Goal: Task Accomplishment & Management: Use online tool/utility

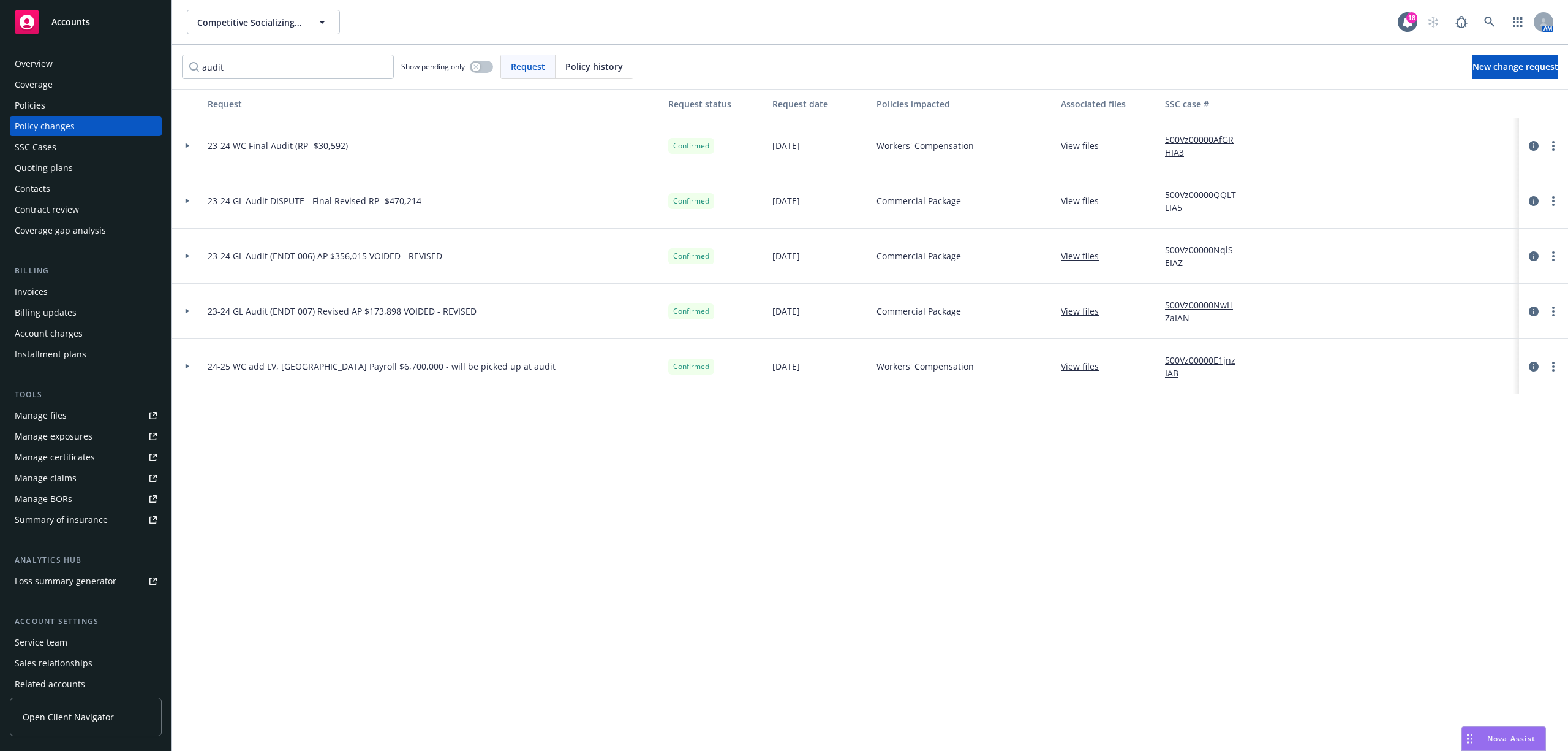
click at [93, 17] on div "Accounts" at bounding box center [85, 22] width 142 height 25
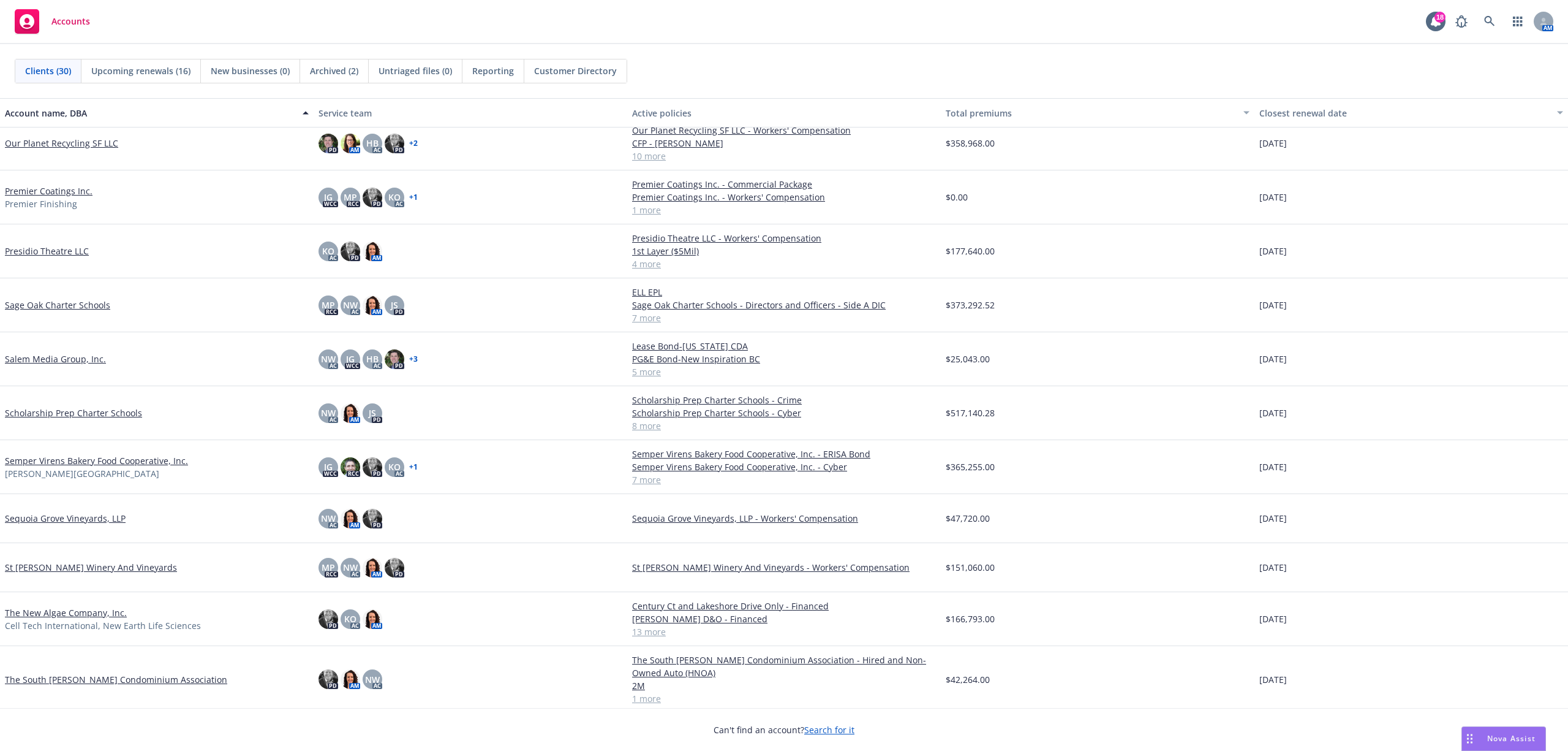
scroll to position [950, 0]
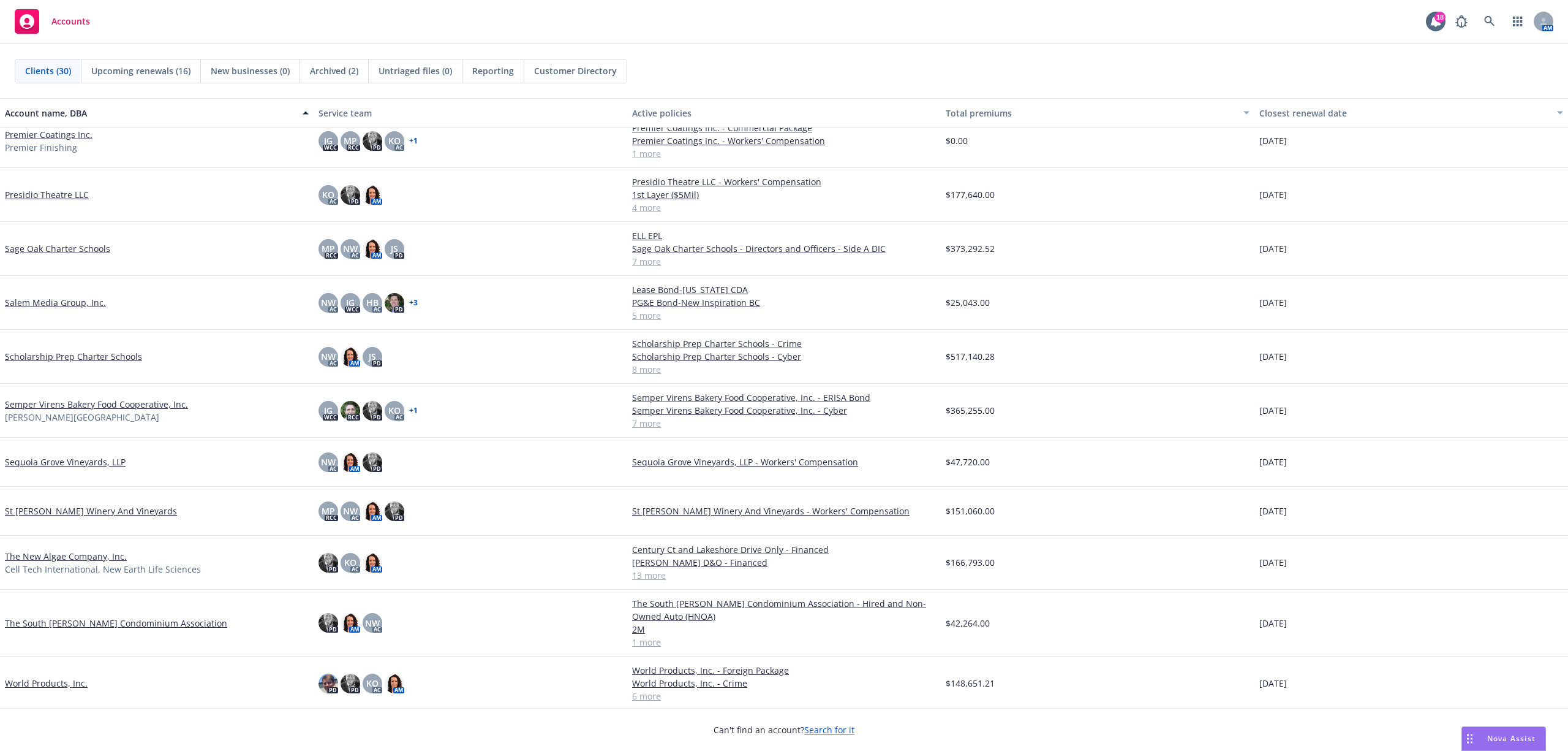
click at [91, 626] on link "The South [PERSON_NAME] Condominium Association" at bounding box center [115, 623] width 222 height 13
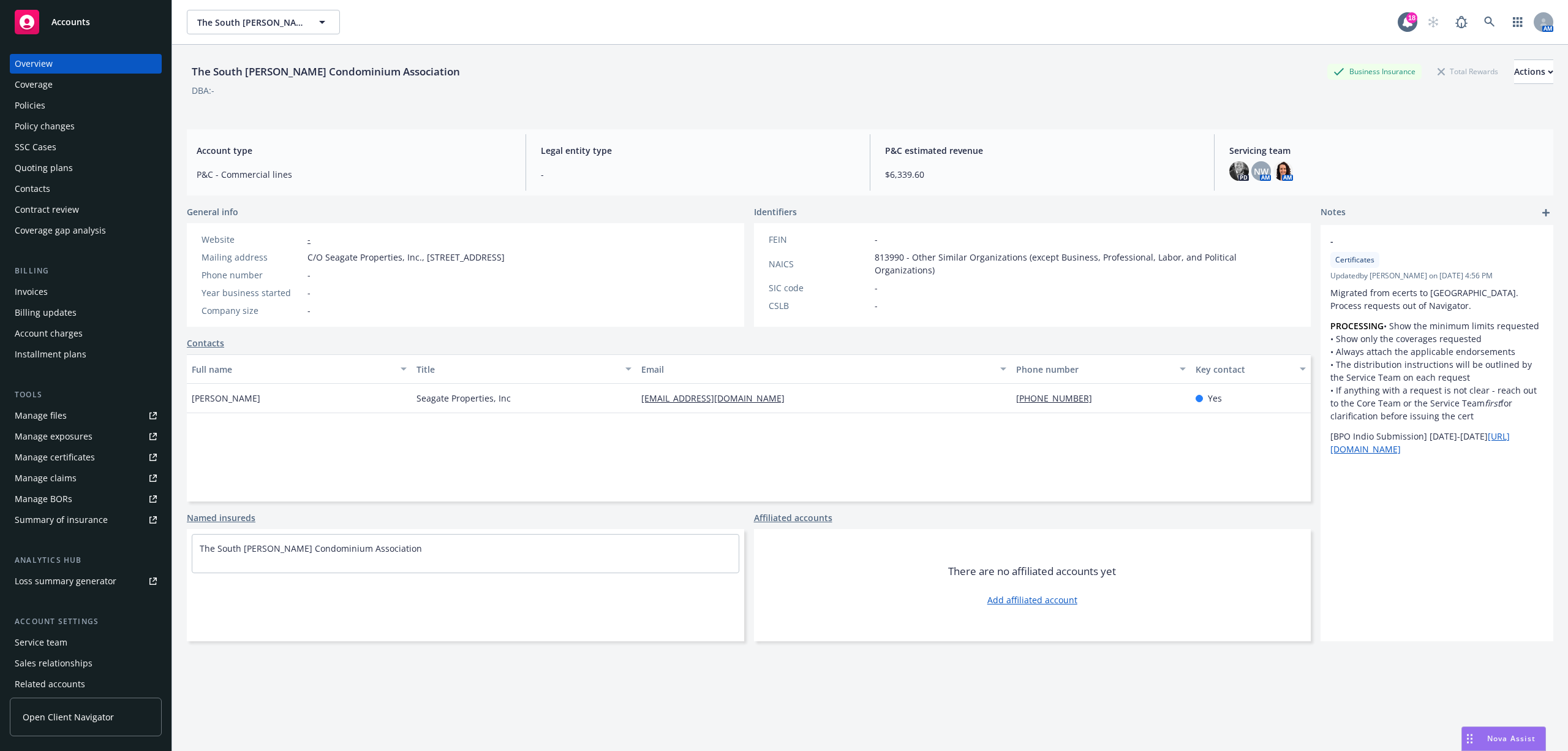
click at [44, 93] on div "Coverage" at bounding box center [33, 84] width 38 height 19
click at [44, 105] on div "Policies" at bounding box center [30, 105] width 30 height 19
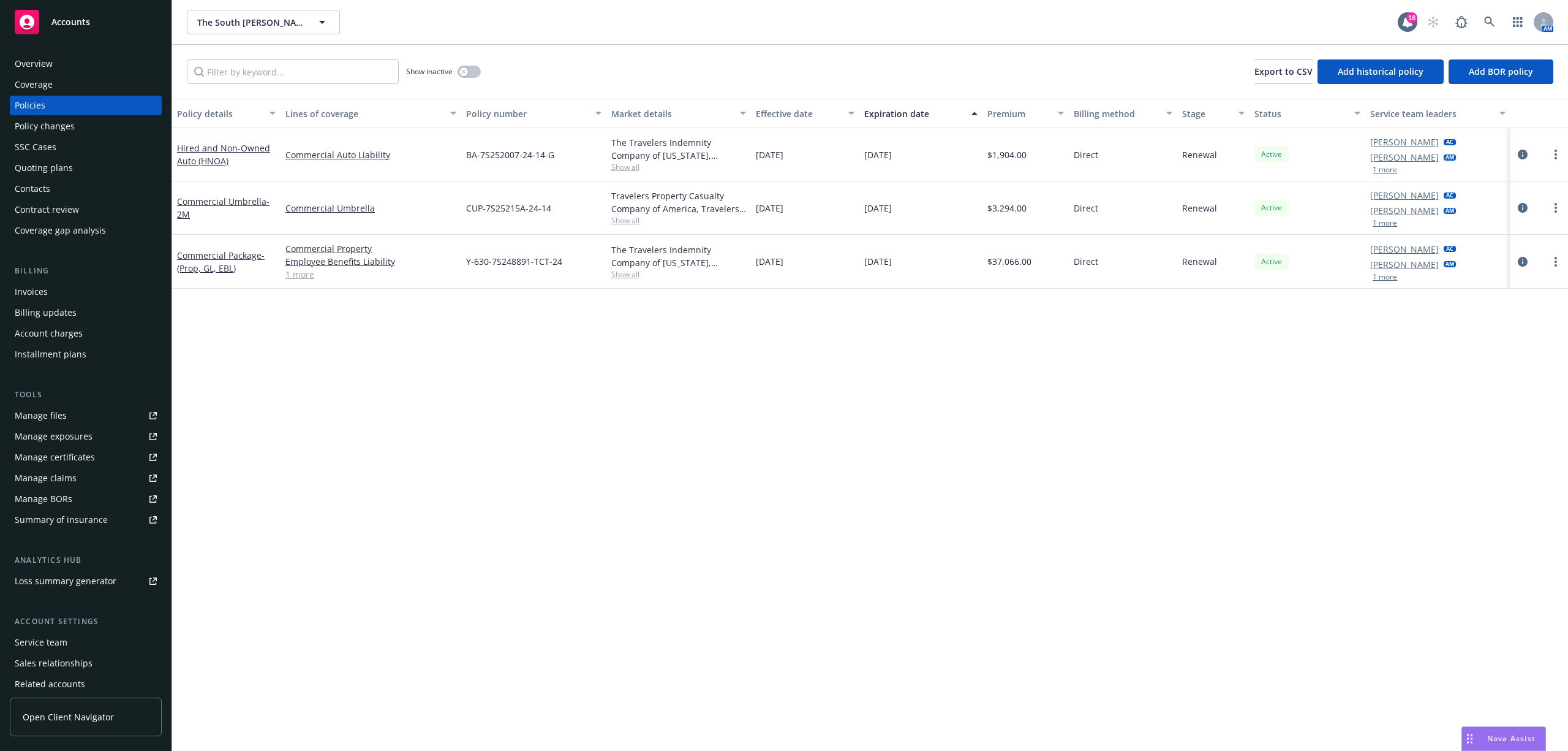
click at [299, 274] on link "1 more" at bounding box center [371, 274] width 171 height 13
click at [299, 288] on link "View less" at bounding box center [371, 287] width 171 height 13
click at [299, 275] on link "1 more" at bounding box center [371, 274] width 171 height 13
click at [305, 286] on link "View less" at bounding box center [371, 287] width 171 height 13
click at [298, 269] on link "1 more" at bounding box center [371, 274] width 171 height 13
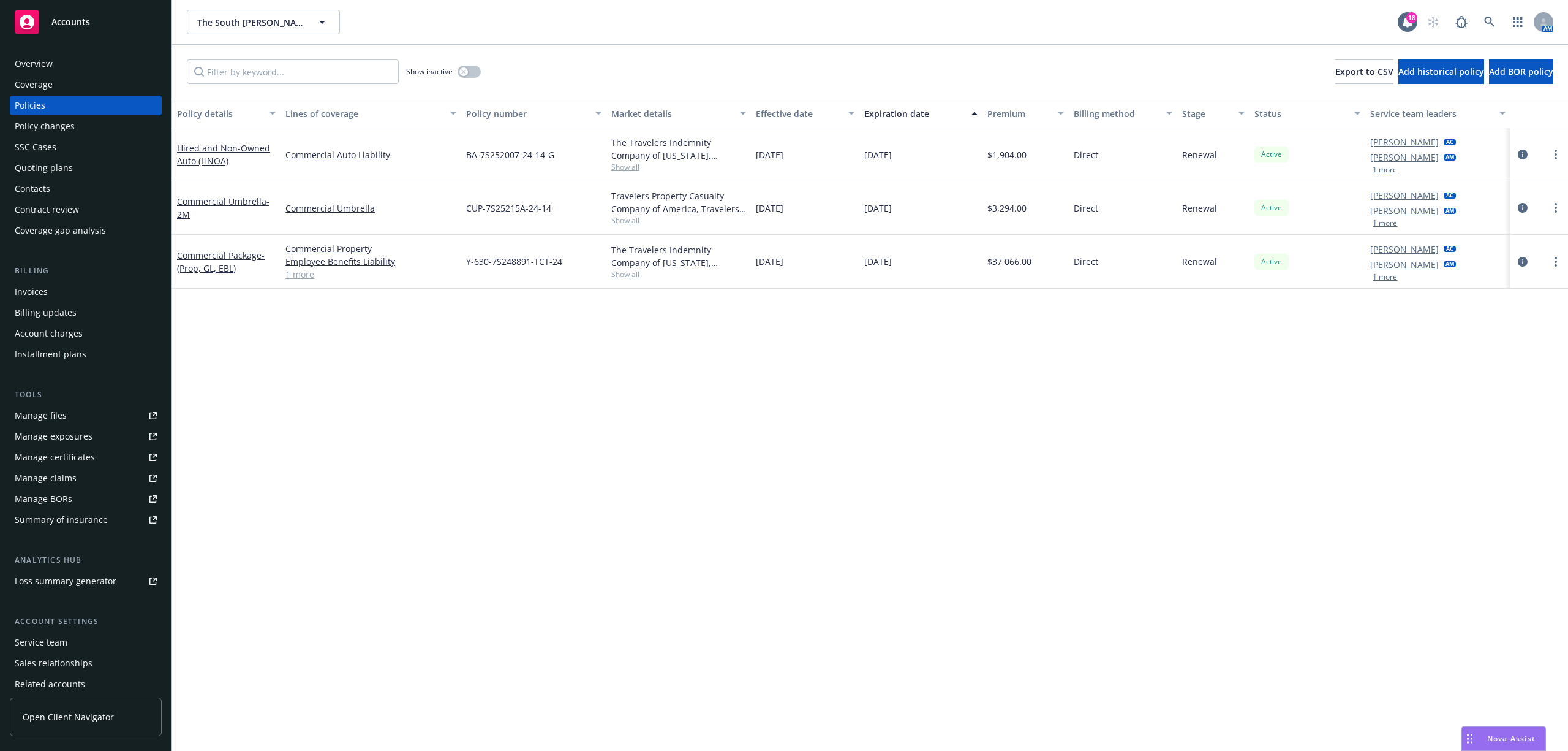
click at [46, 162] on div "Quoting plans" at bounding box center [43, 168] width 59 height 19
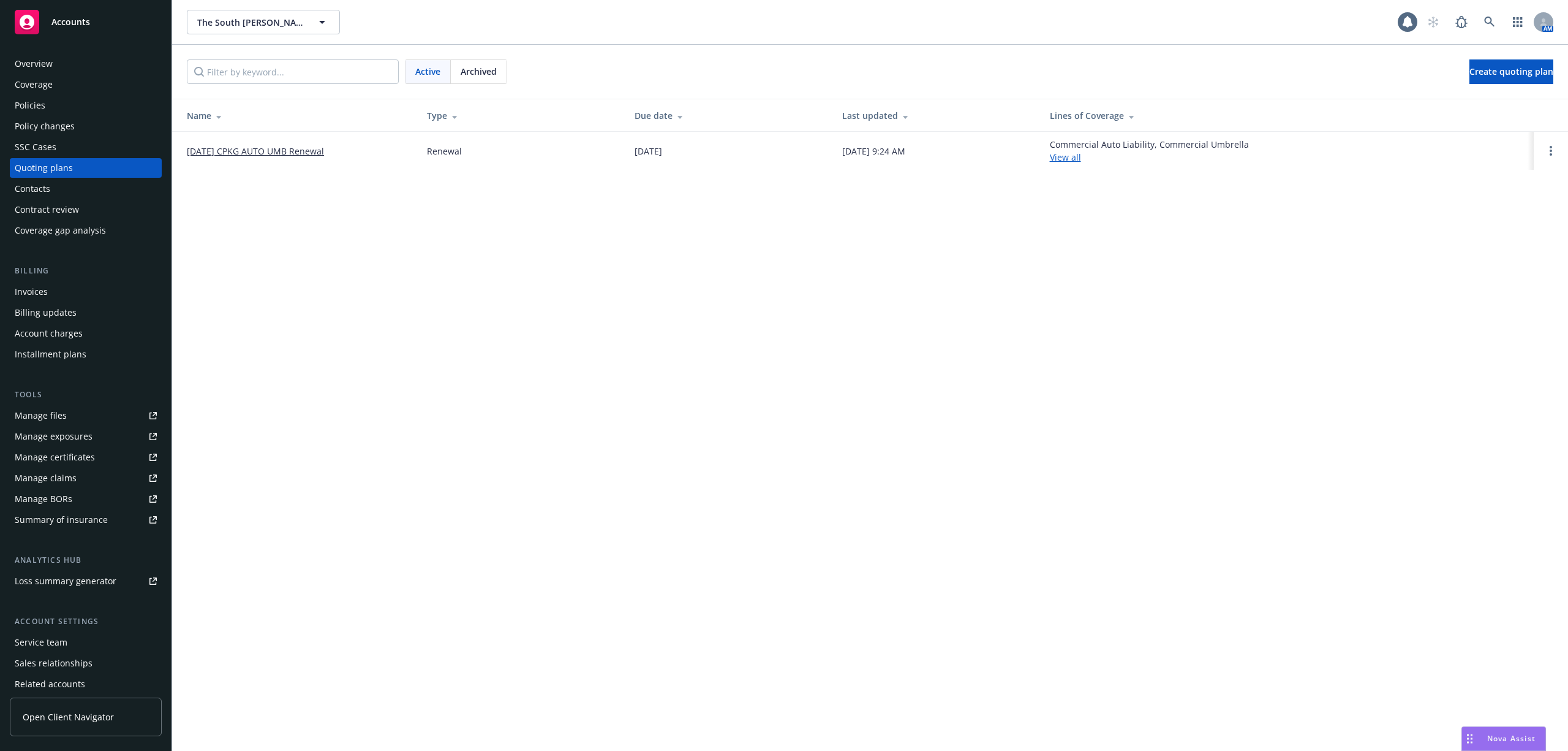
click at [227, 152] on link "09/11/25 CPKG AUTO UMB Renewal" at bounding box center [255, 151] width 137 height 13
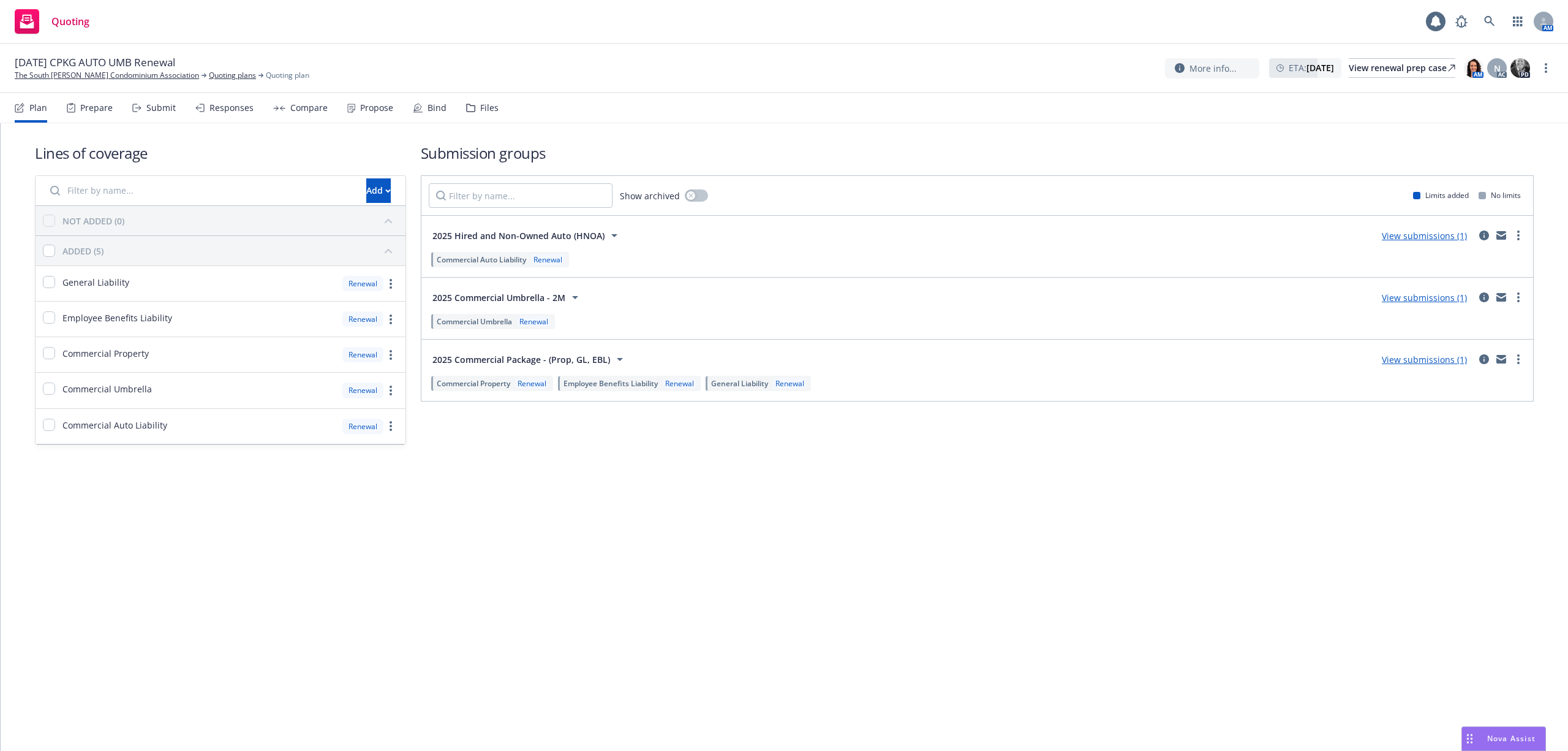
click at [480, 116] on div "Files" at bounding box center [482, 108] width 32 height 30
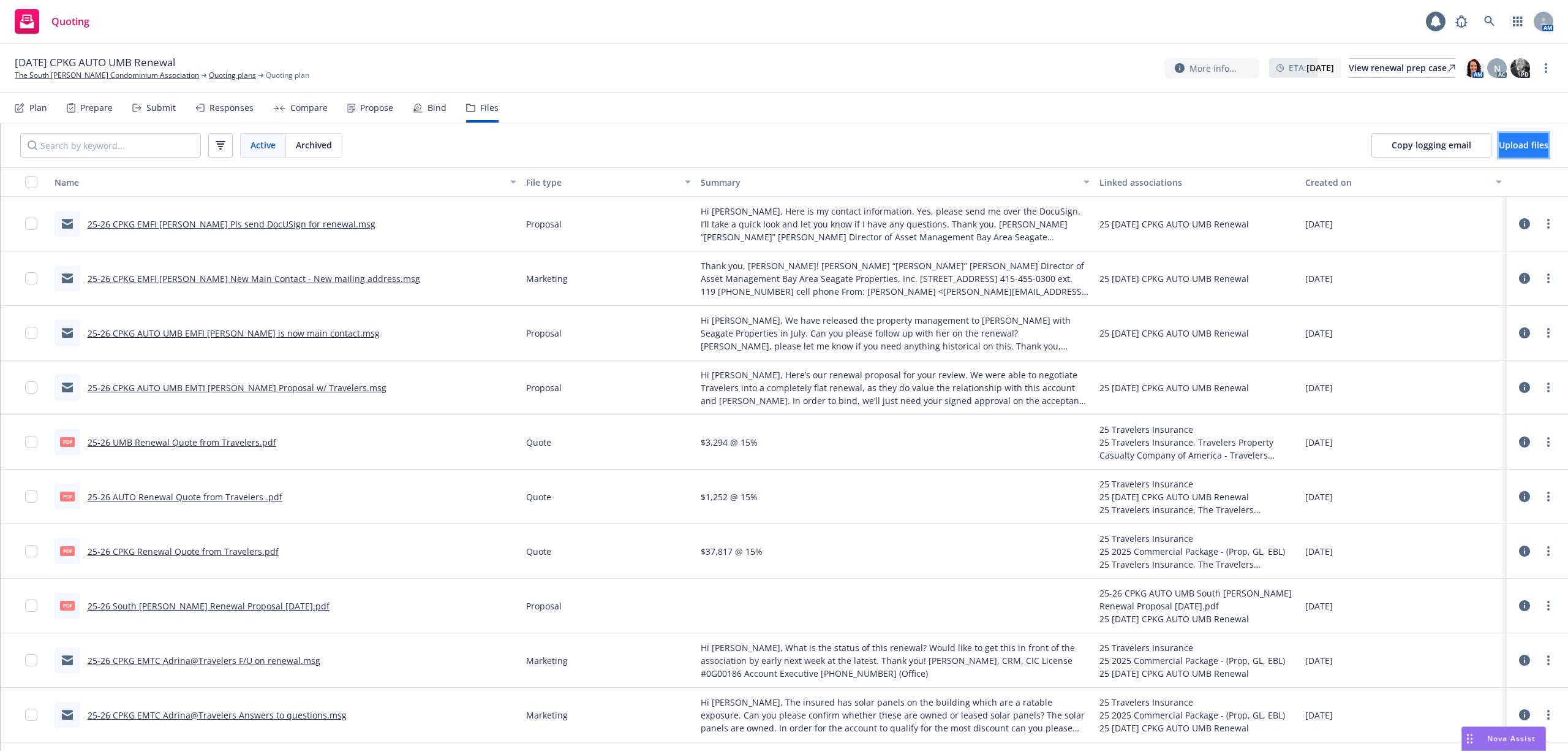
click at [1505, 144] on span "Upload files" at bounding box center [1524, 144] width 50 height 12
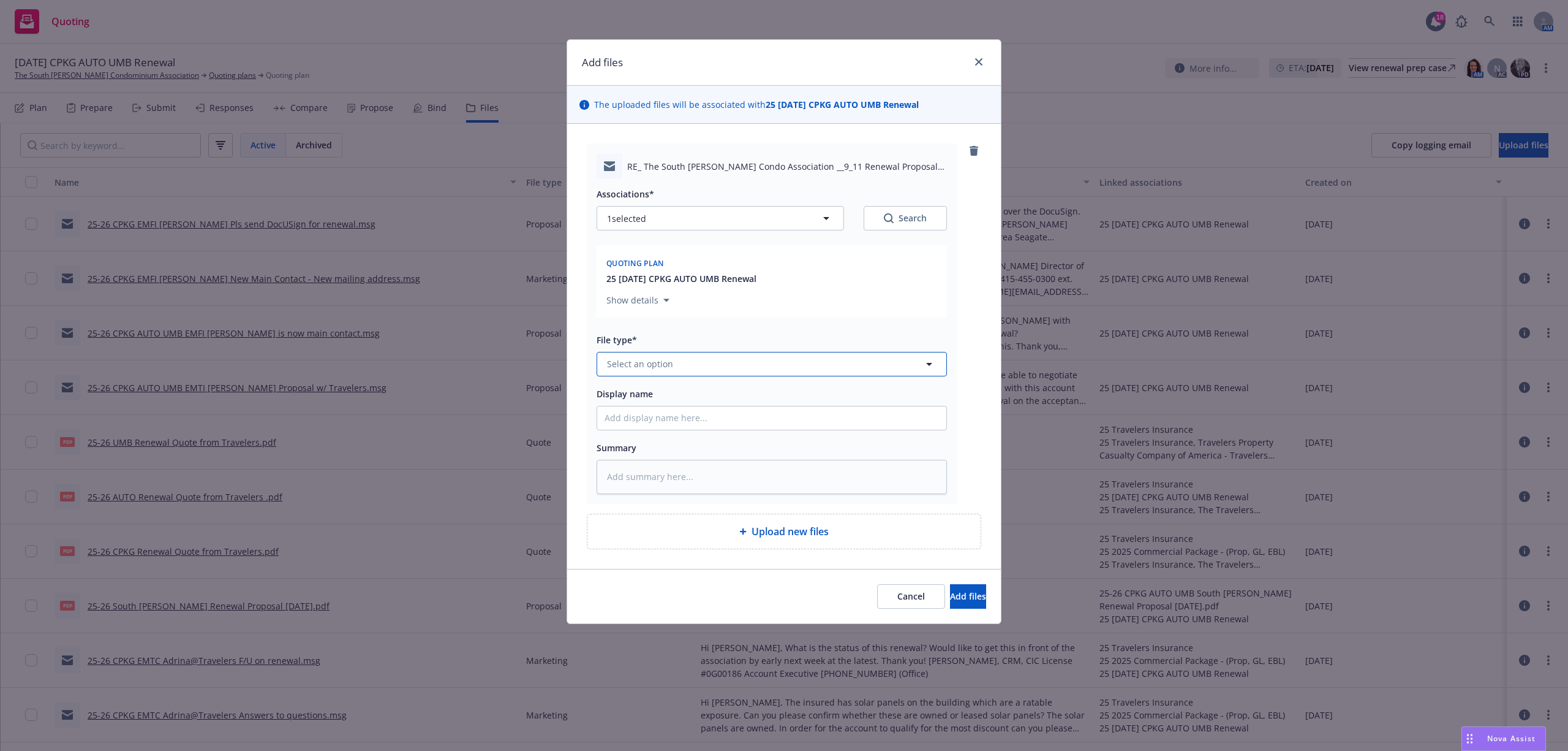
click at [647, 360] on span "Select an option" at bounding box center [640, 363] width 66 height 13
type input "mark"
type textarea "x"
type input "2"
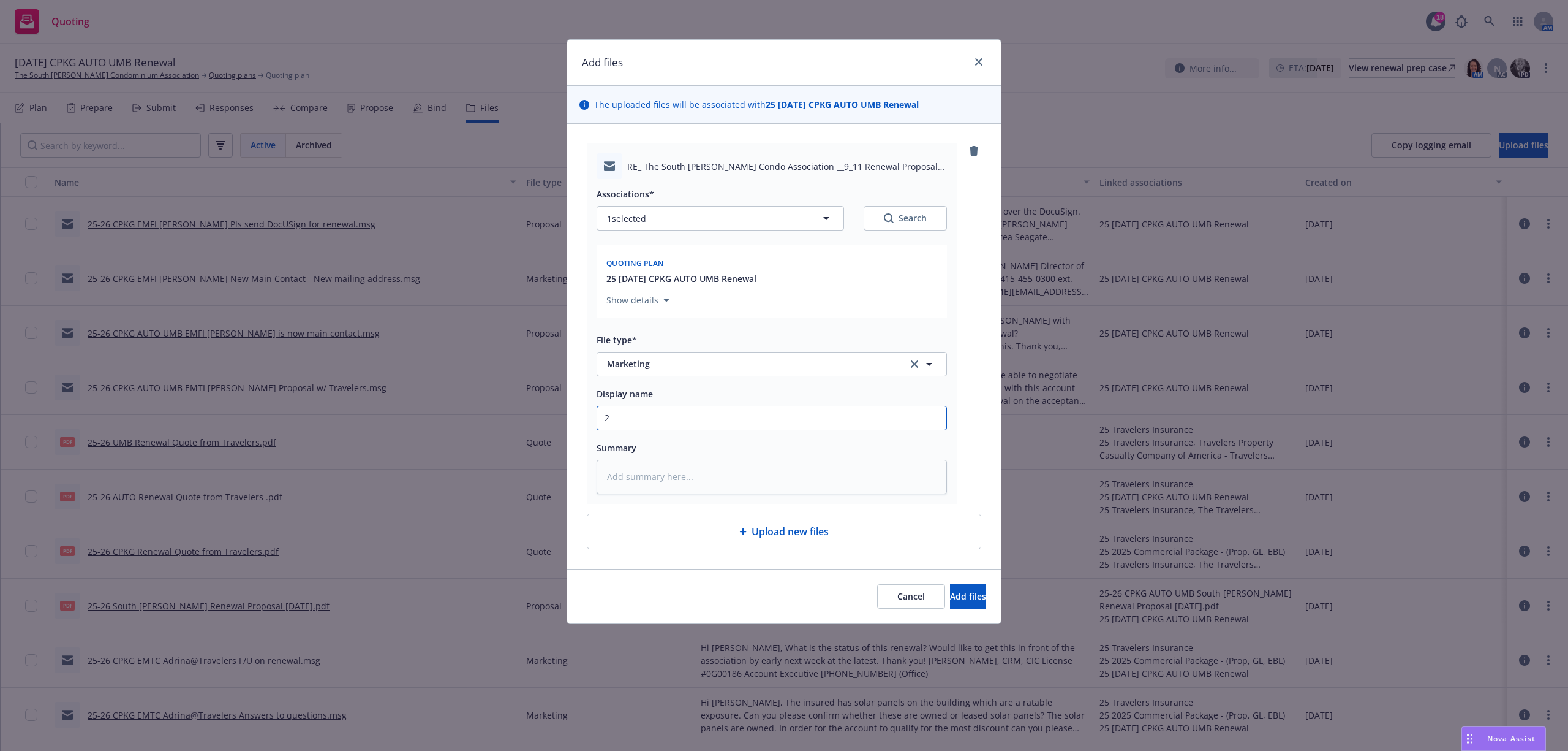
type textarea "x"
type input "25"
type textarea "x"
type input "25-"
type textarea "x"
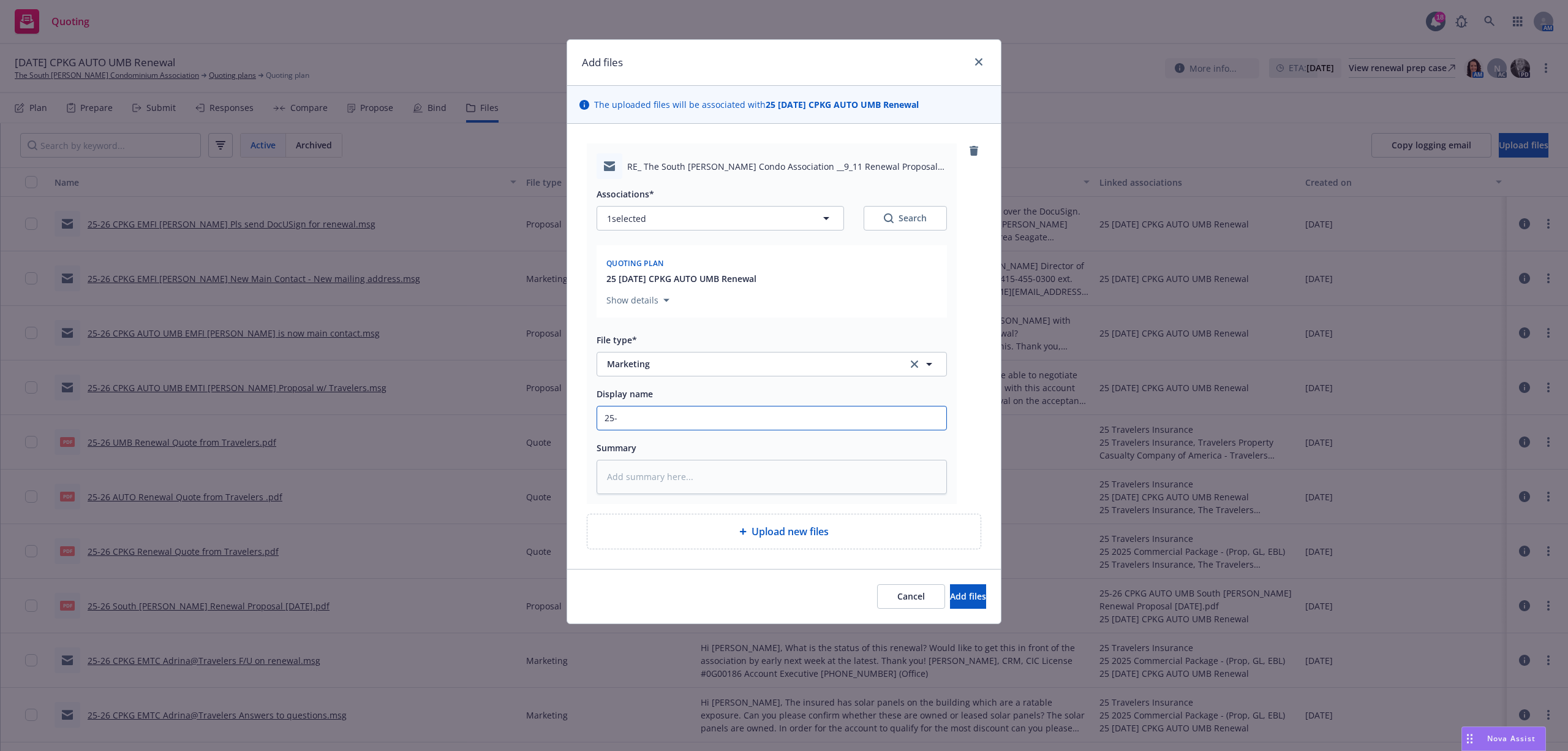
type input "25-2"
type textarea "x"
type input "25-26"
type textarea "x"
type input "25-26"
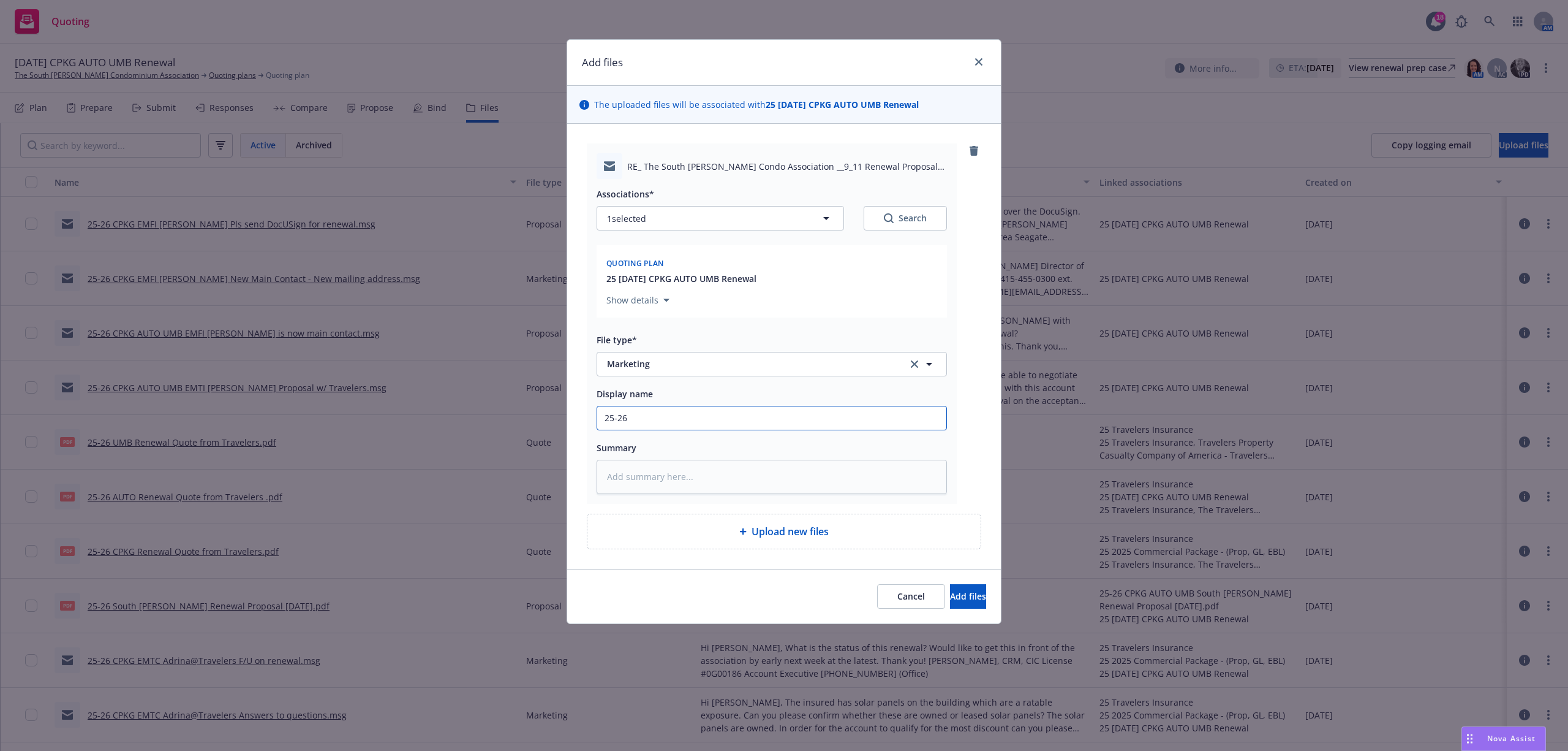
type textarea "x"
type input "25-26 M"
type textarea "x"
type input "25-26 MG"
type textarea "x"
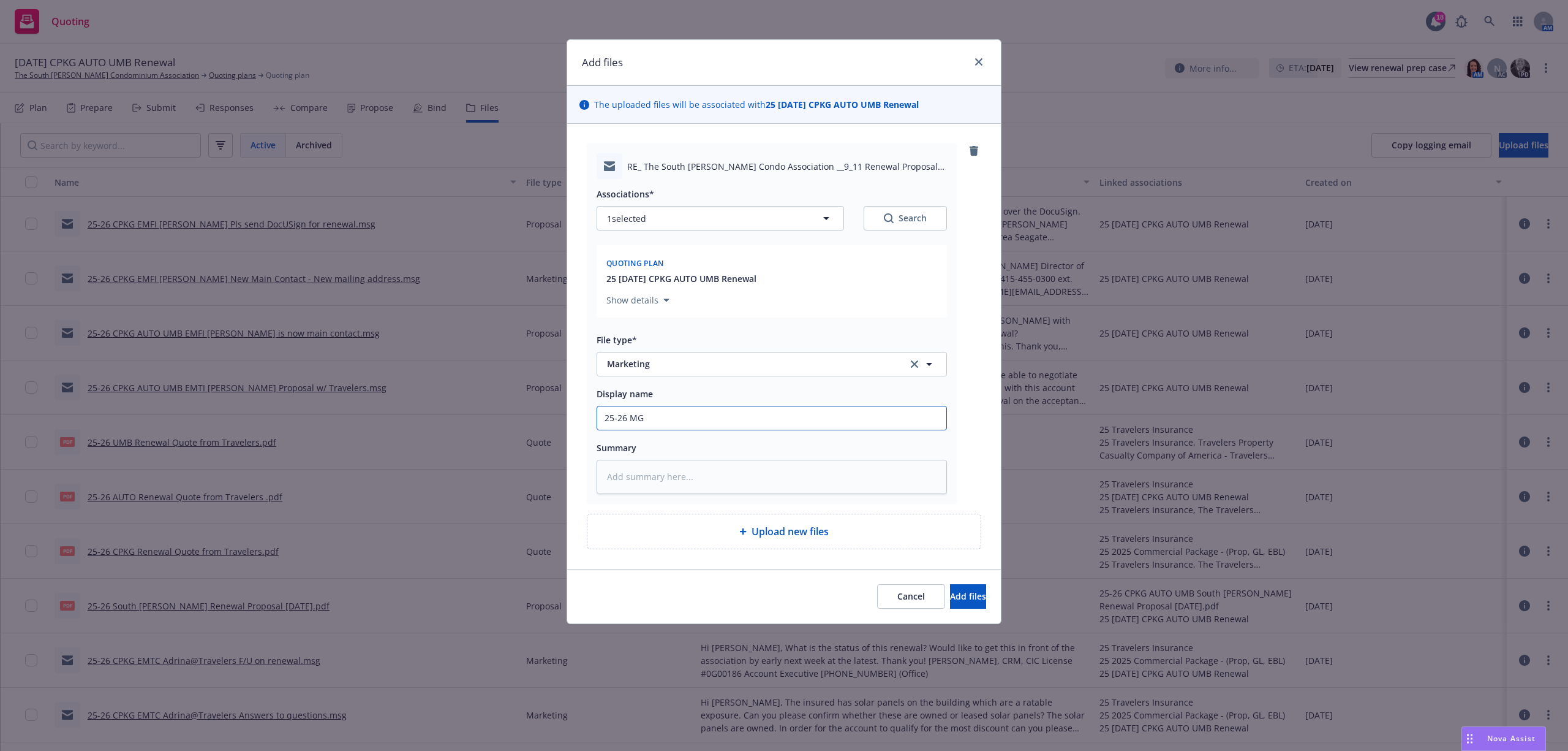
type input "25-26 MGM"
type textarea "x"
type input "25-26 MGMT"
type textarea "x"
type input "25-26 MGMT"
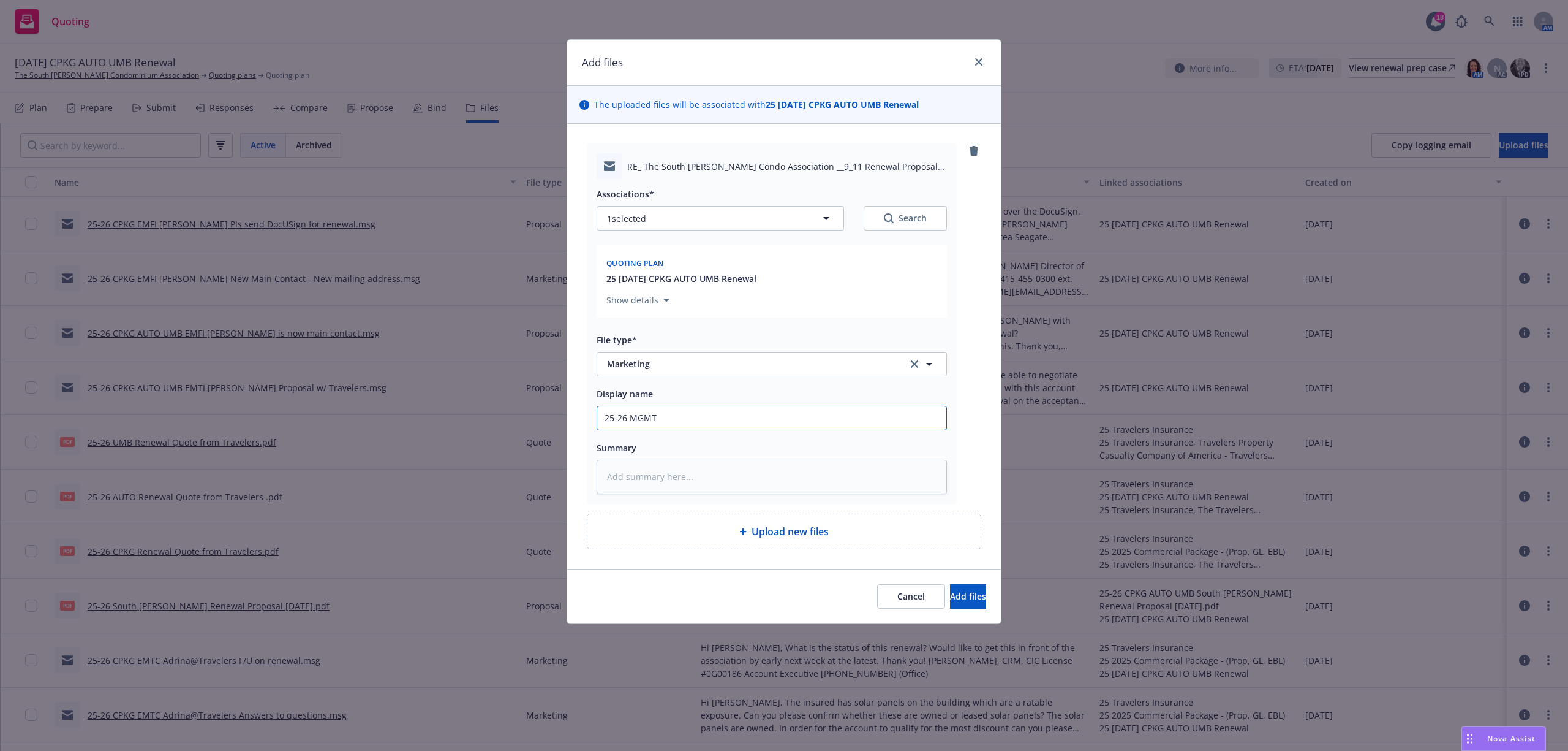
type textarea "x"
type input "25-26 MGMT E"
type textarea "x"
type input "25-26 MGMT EM"
type textarea "x"
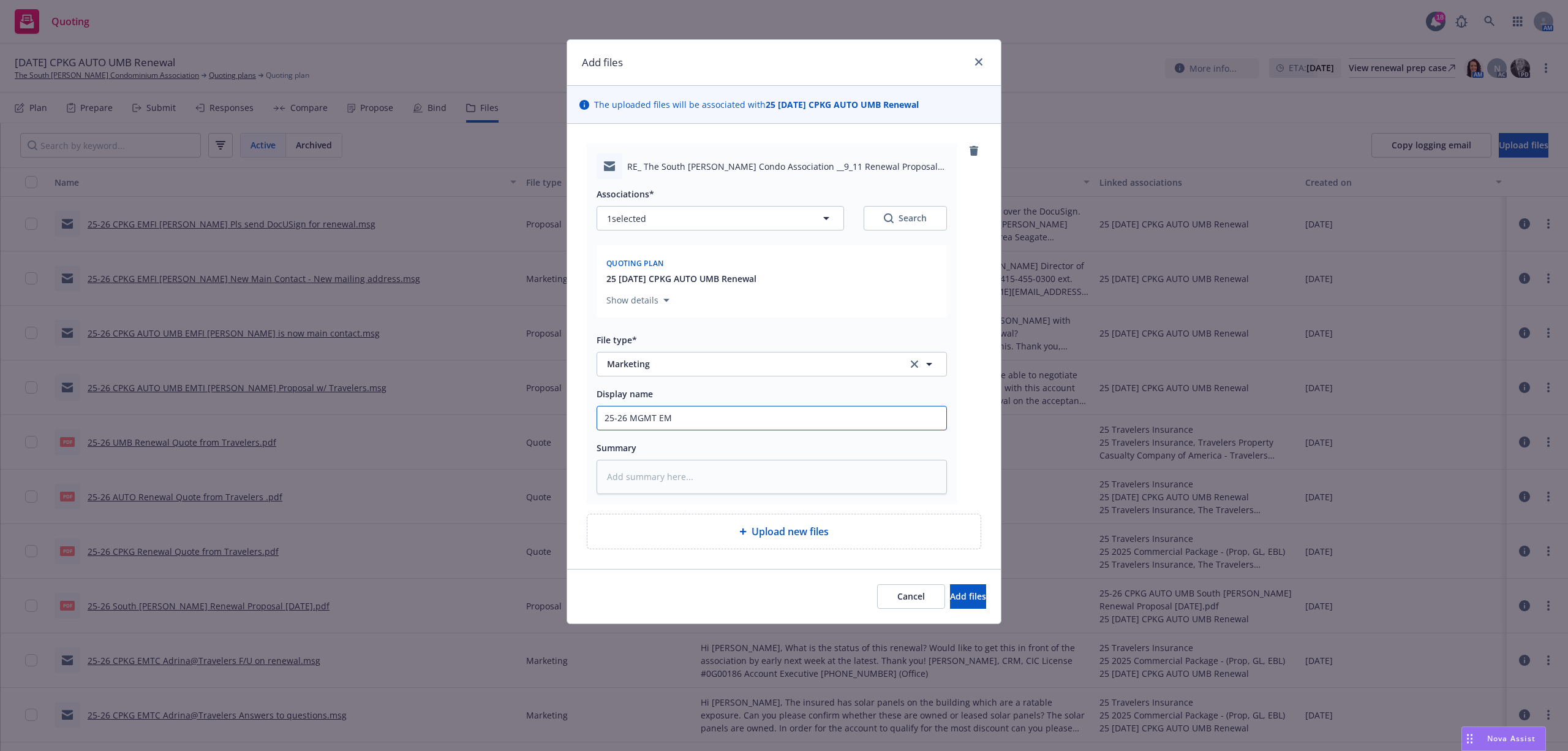
type input "25-26 MGMT EMF"
type textarea "x"
type input "25-26 MGMT EMFI"
type textarea "x"
type input "25-26 MGMT EMFI"
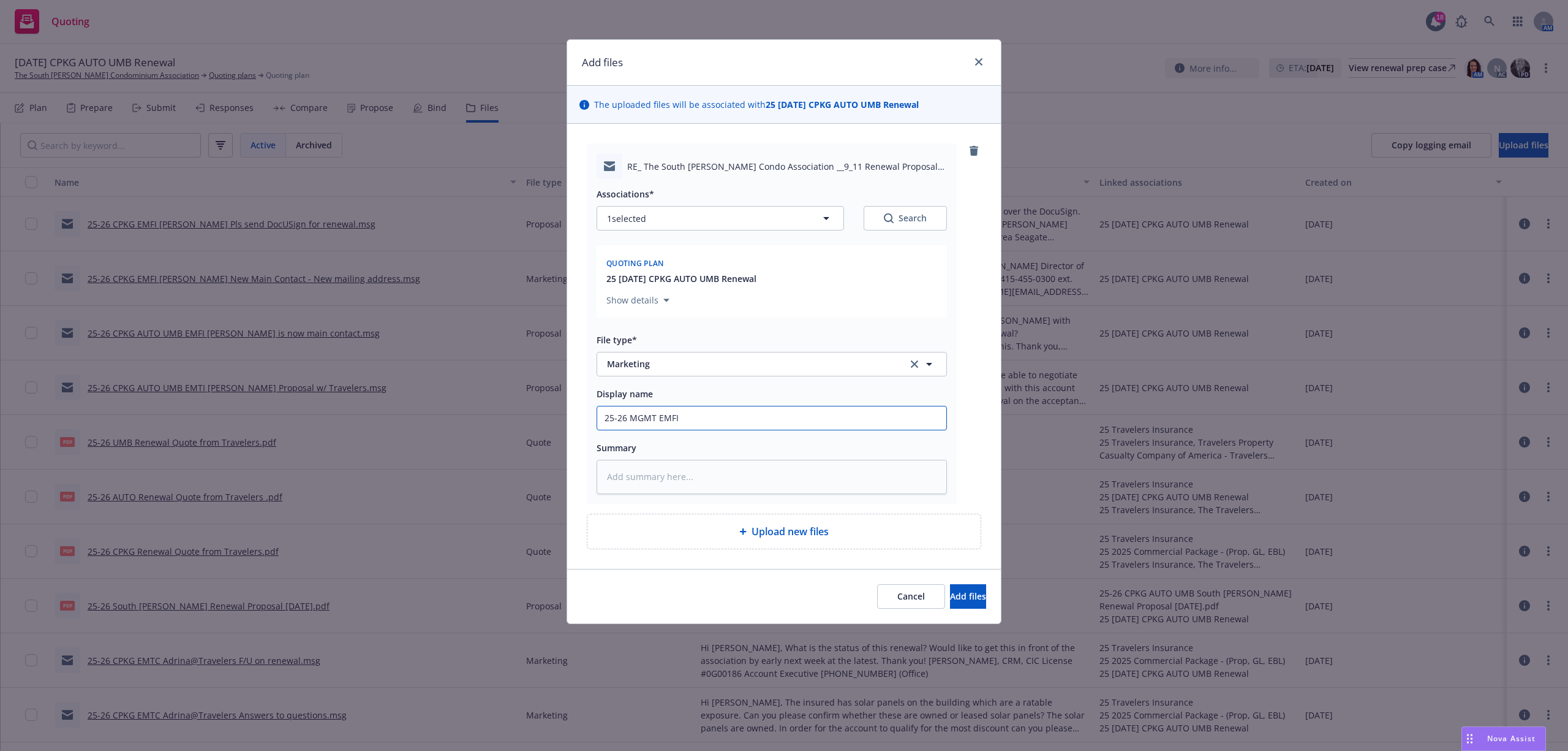
type textarea "x"
type input "25-26 MGMT EMFI L"
type textarea "x"
type input "25-26 MGMT EMFI Li"
type textarea "x"
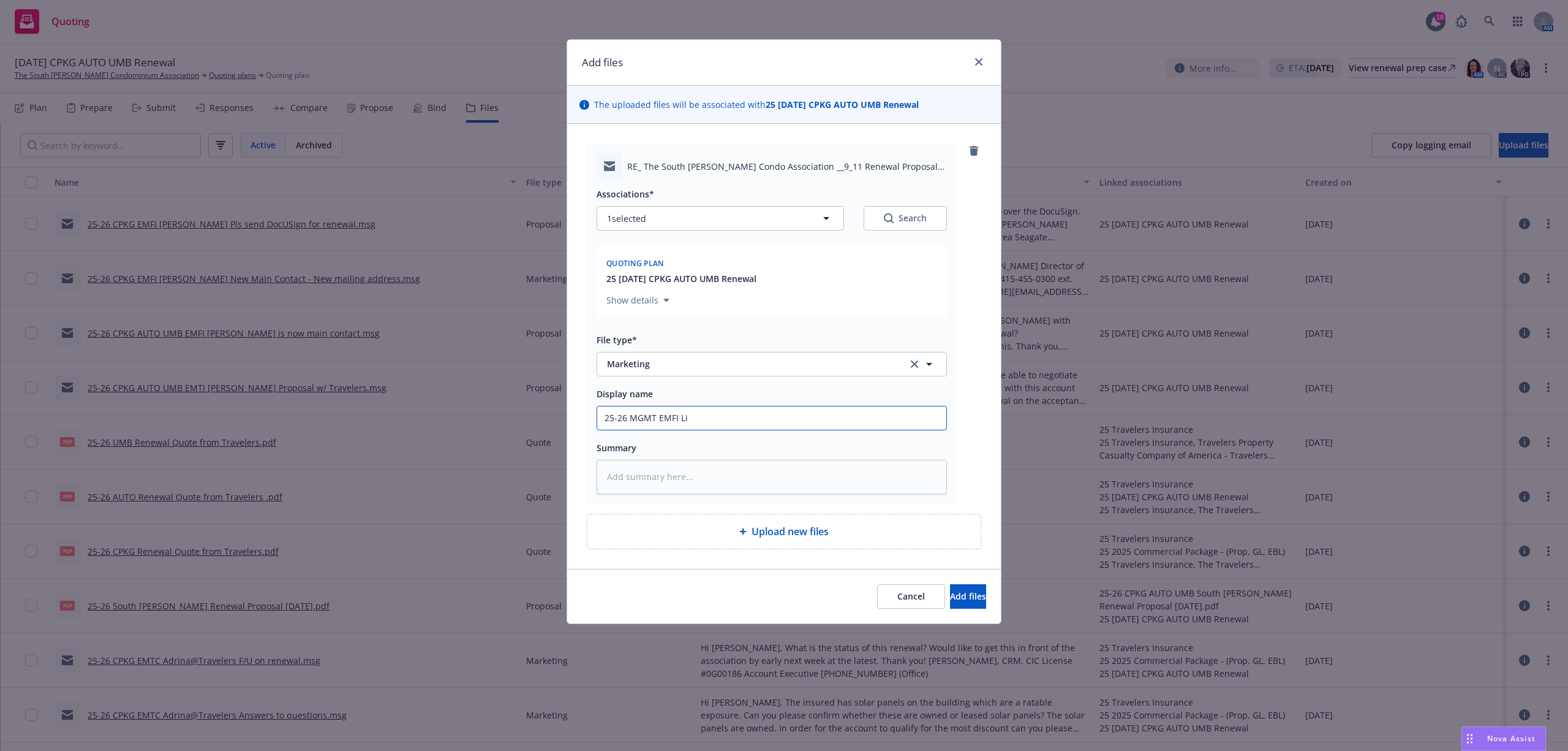
type input "25-26 MGMT EMFI Lib"
type textarea "x"
type input "25-26 MGMT EMFI Libb"
type textarea "x"
type input "25-26 MGMT EMFI [PERSON_NAME]"
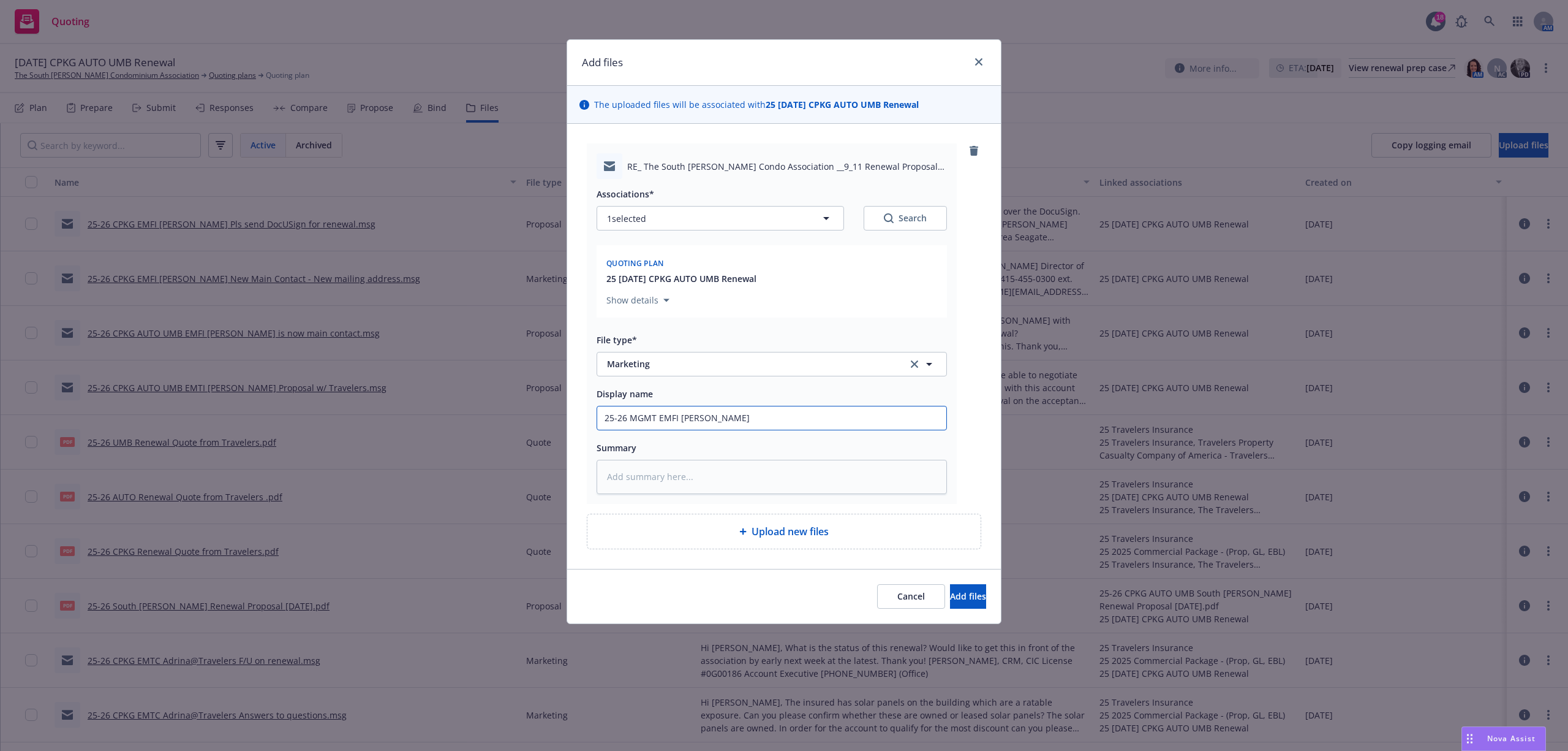
type textarea "x"
type input "25-26 MGMT EMFI [PERSON_NAME]"
type textarea "x"
type input "25-26 MGMT EMFI [PERSON_NAME] W"
type textarea "x"
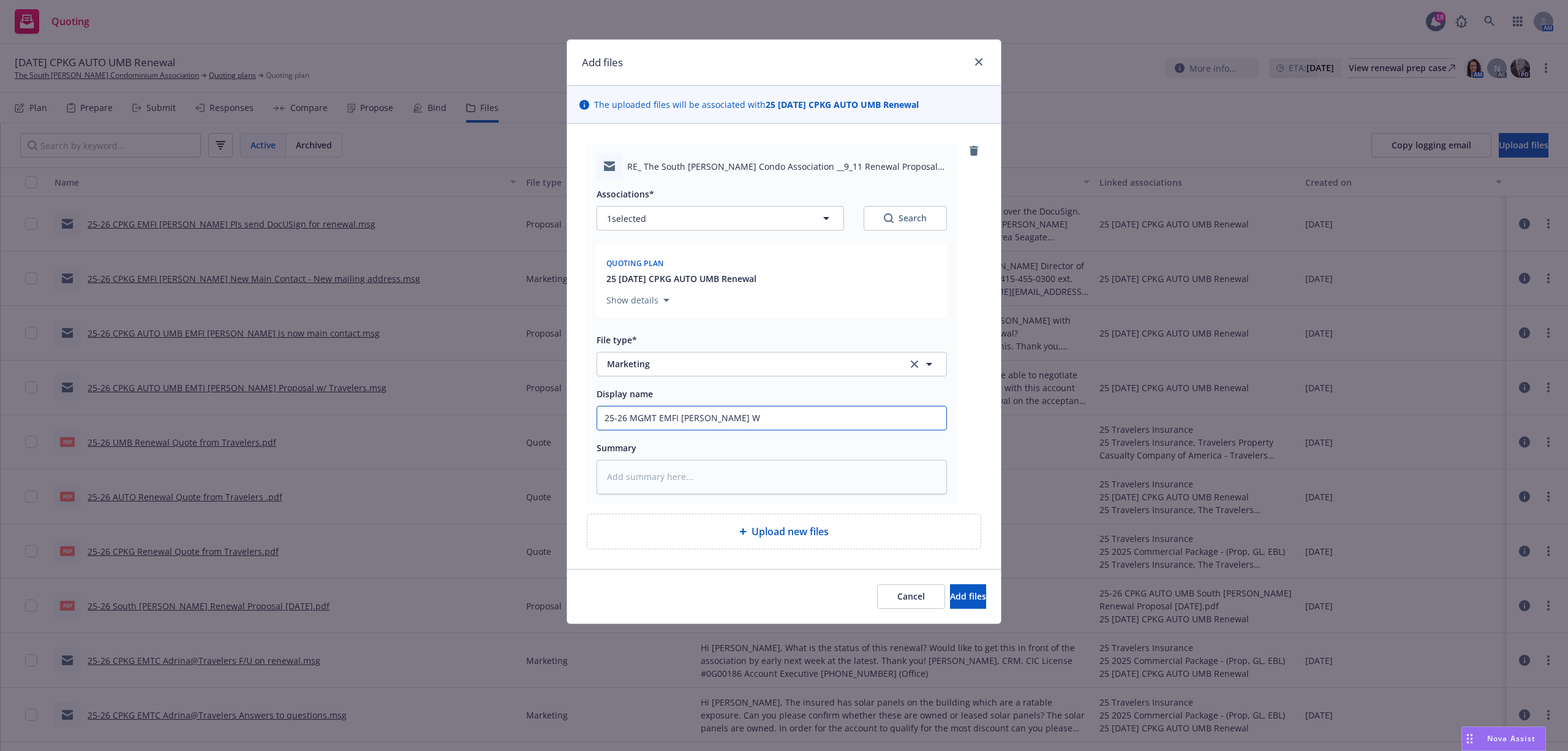
type input "25-26 MGMT EMFI [PERSON_NAME]"
type textarea "x"
type input "25-26 MGMT EMFI [PERSON_NAME] Whe"
type textarea "x"
type input "25-26 MGMT EMFI [PERSON_NAME]"
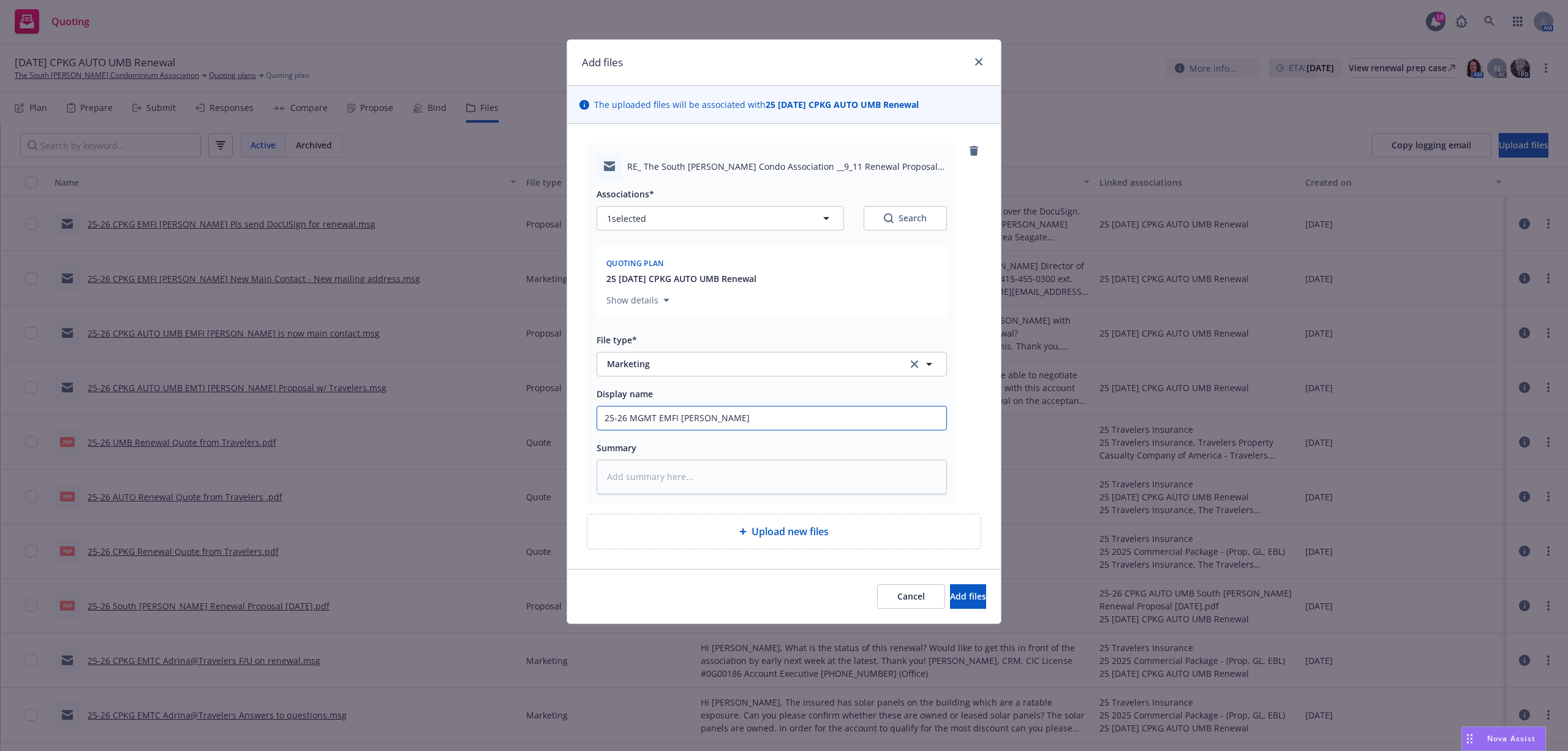
type textarea "x"
type input "25-26 MGMT EMFI [PERSON_NAME] Where"
type textarea "x"
type input "25-26 MGMT EMFI [PERSON_NAME] Where"
type textarea "x"
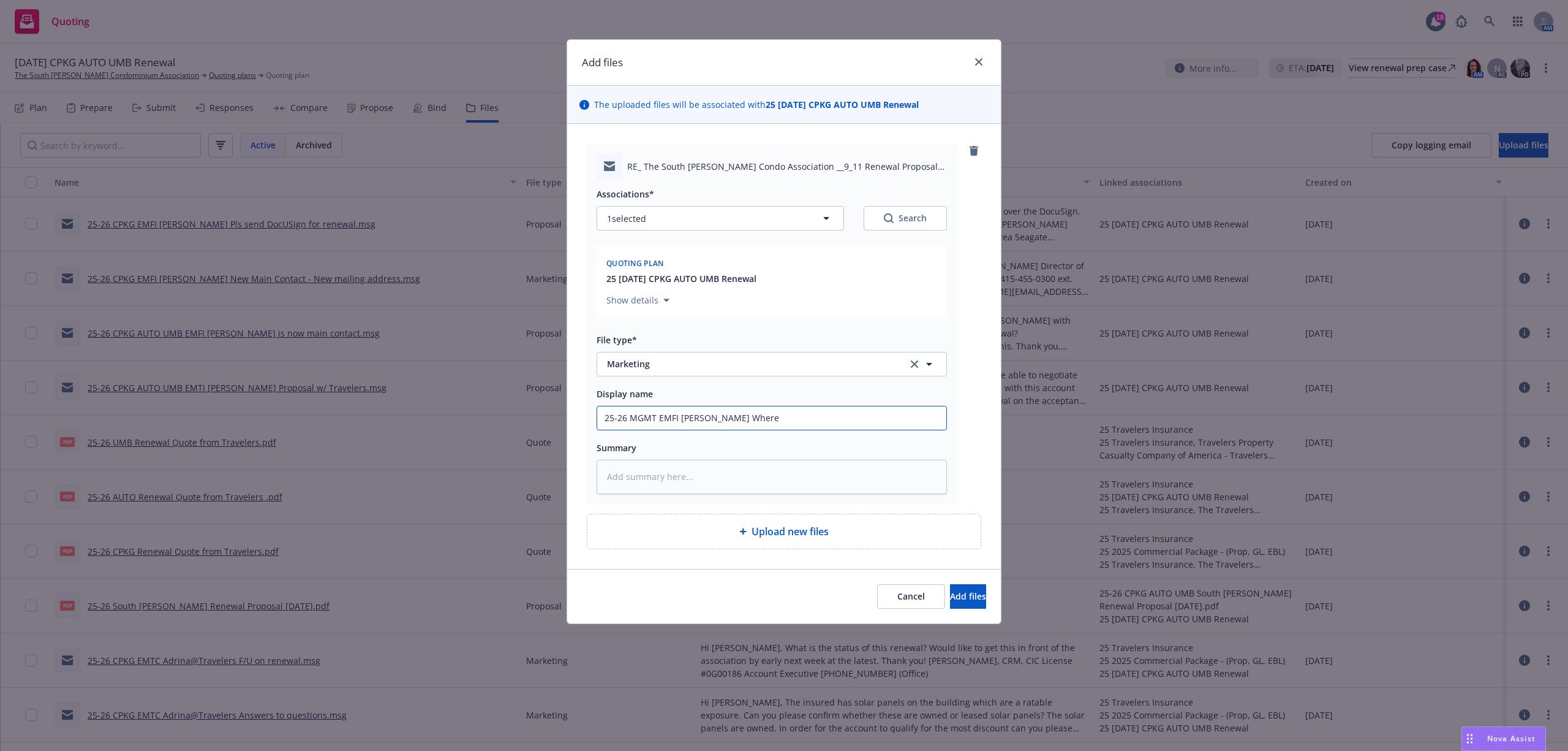
type input "25-26 MGMT EMFI [PERSON_NAME] Where i"
type textarea "x"
type input "25-26 MGMT EMFI [PERSON_NAME] Where is"
type textarea "x"
type input "25-26 MGMT EMFI [PERSON_NAME] Where is"
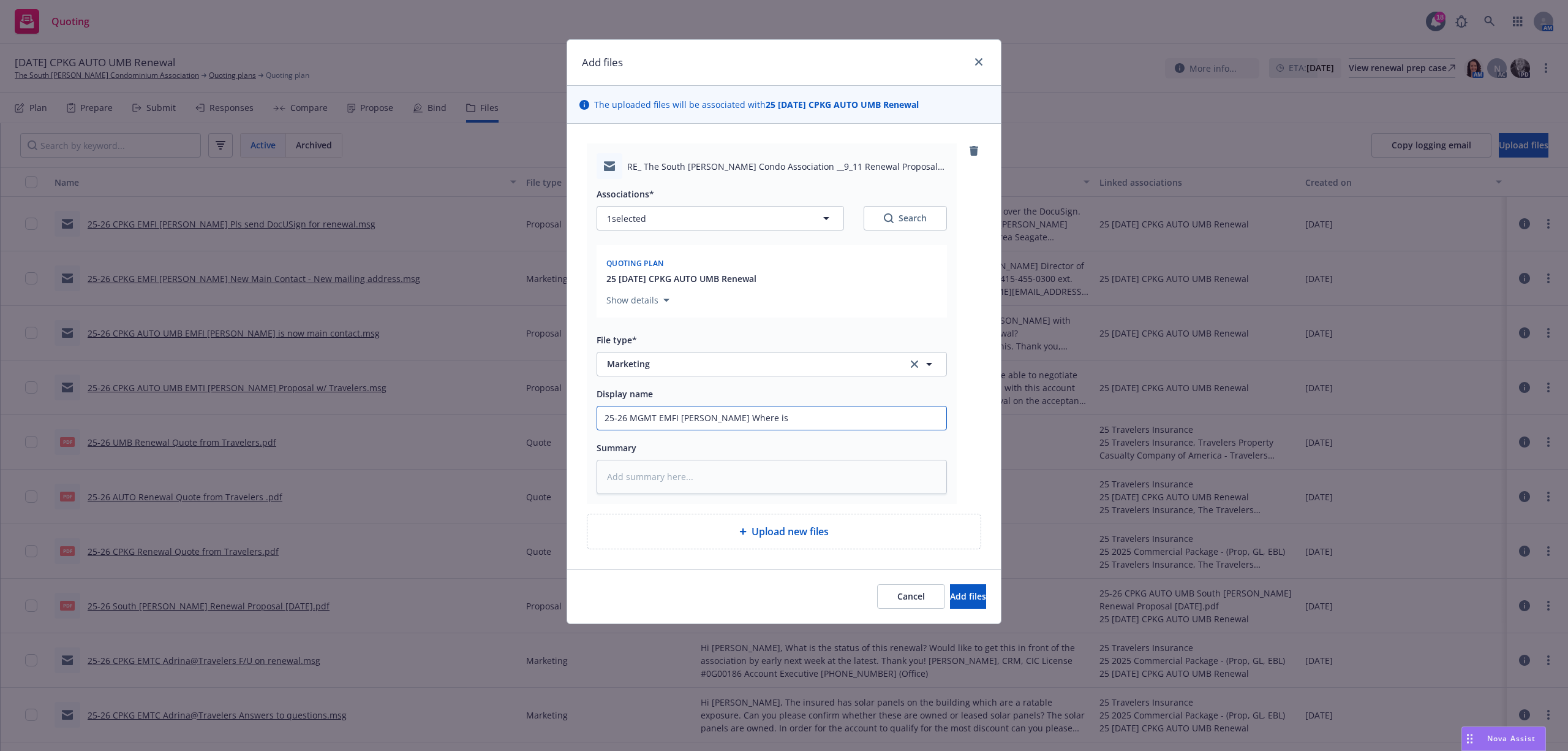
type textarea "x"
type input "25-26 MGMT EMFI [PERSON_NAME] Where is D"
type textarea "x"
type input "25-26 MGMT EMFI [PERSON_NAME] Where is D&"
type textarea "x"
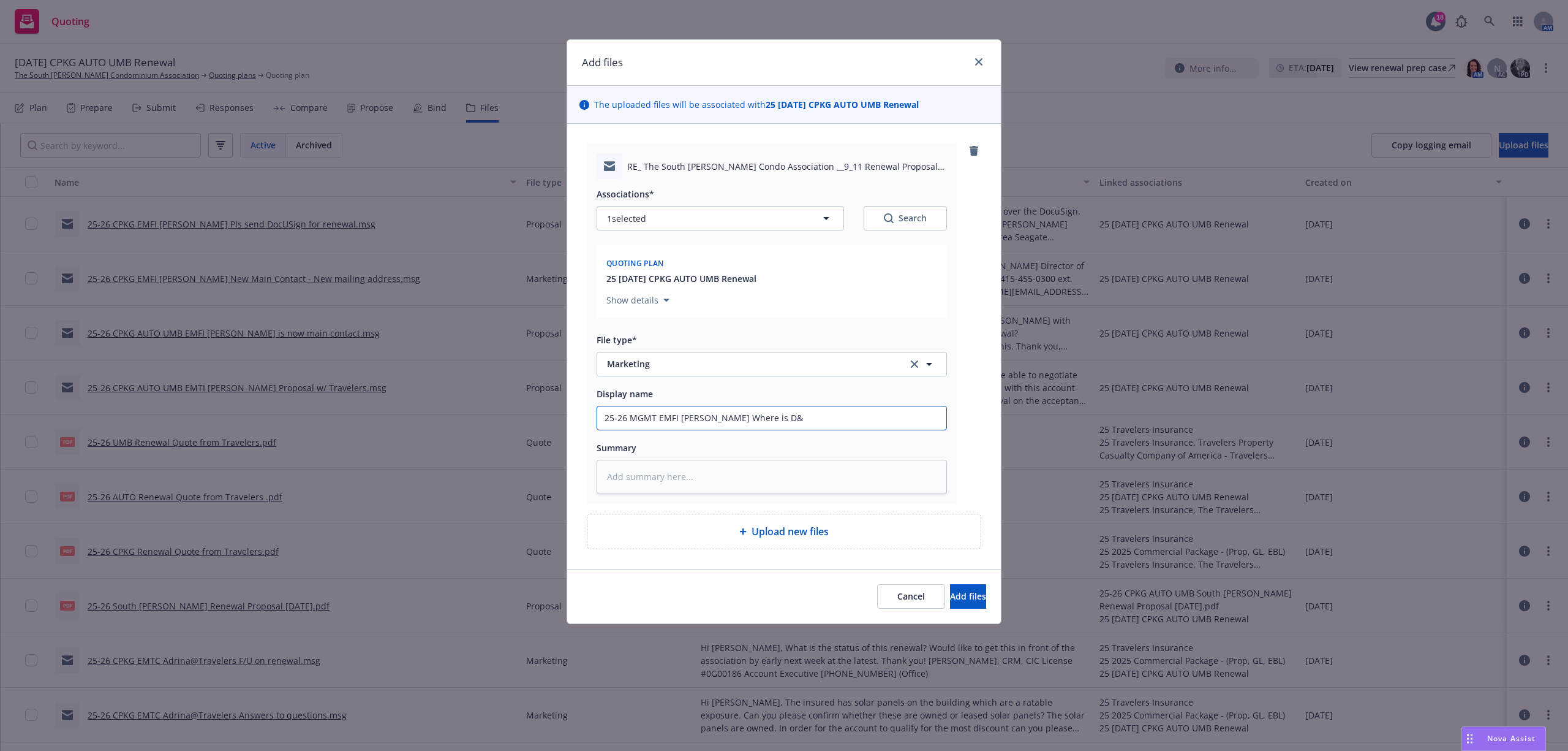
type input "25-26 MGMT EMFI [PERSON_NAME] Where is D&O"
type textarea "x"
type input "25-26 MGMT EMFI [PERSON_NAME] Where is D&O"
type textarea "x"
type input "25-26 MGMT EMFI [PERSON_NAME] Where is D&O co"
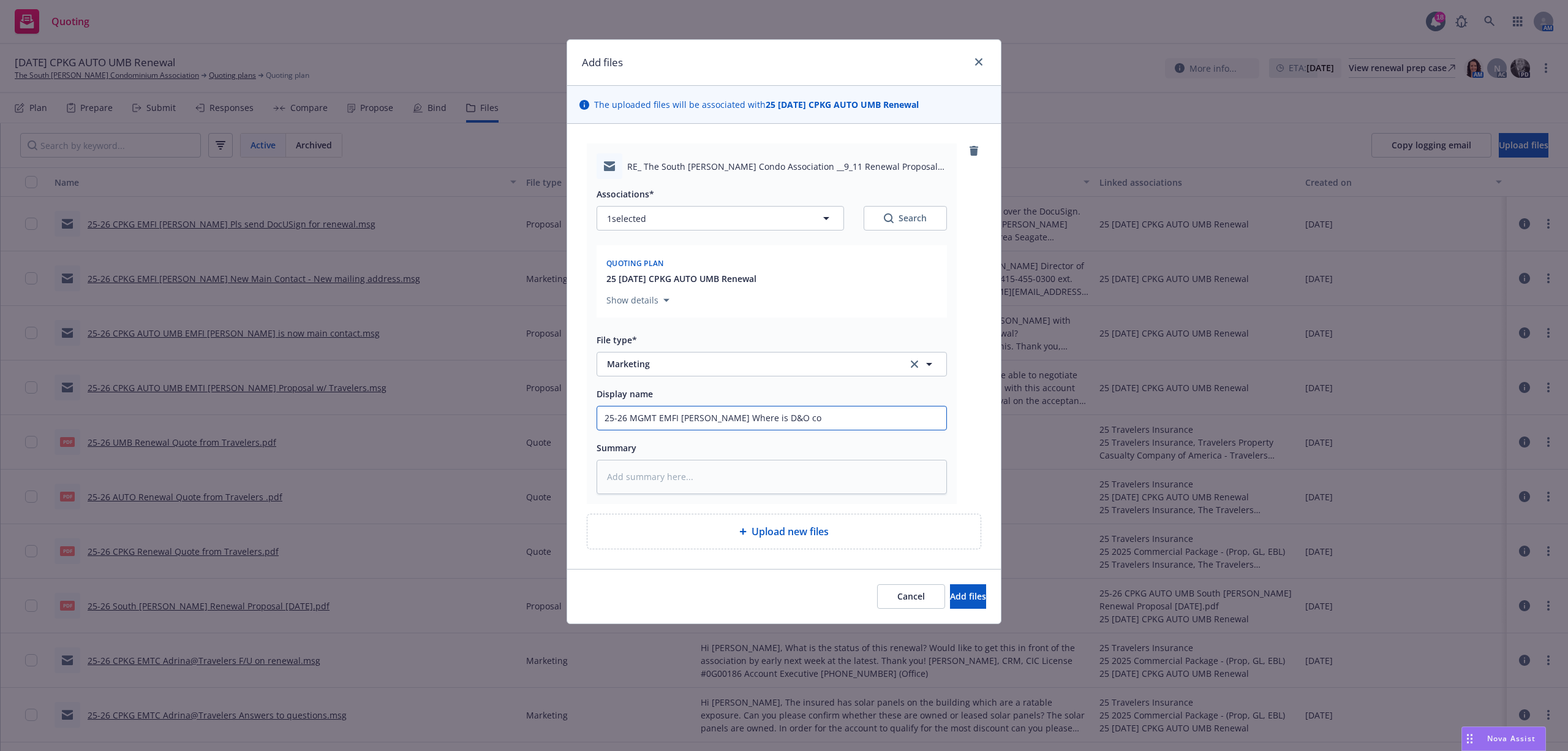
type textarea "x"
type input "25-26 MGMT EMFI [PERSON_NAME] Where is D&O coi"
type textarea "x"
type input "25-26 MGMT EMFI [PERSON_NAME] Where is D&O coiv"
type textarea "x"
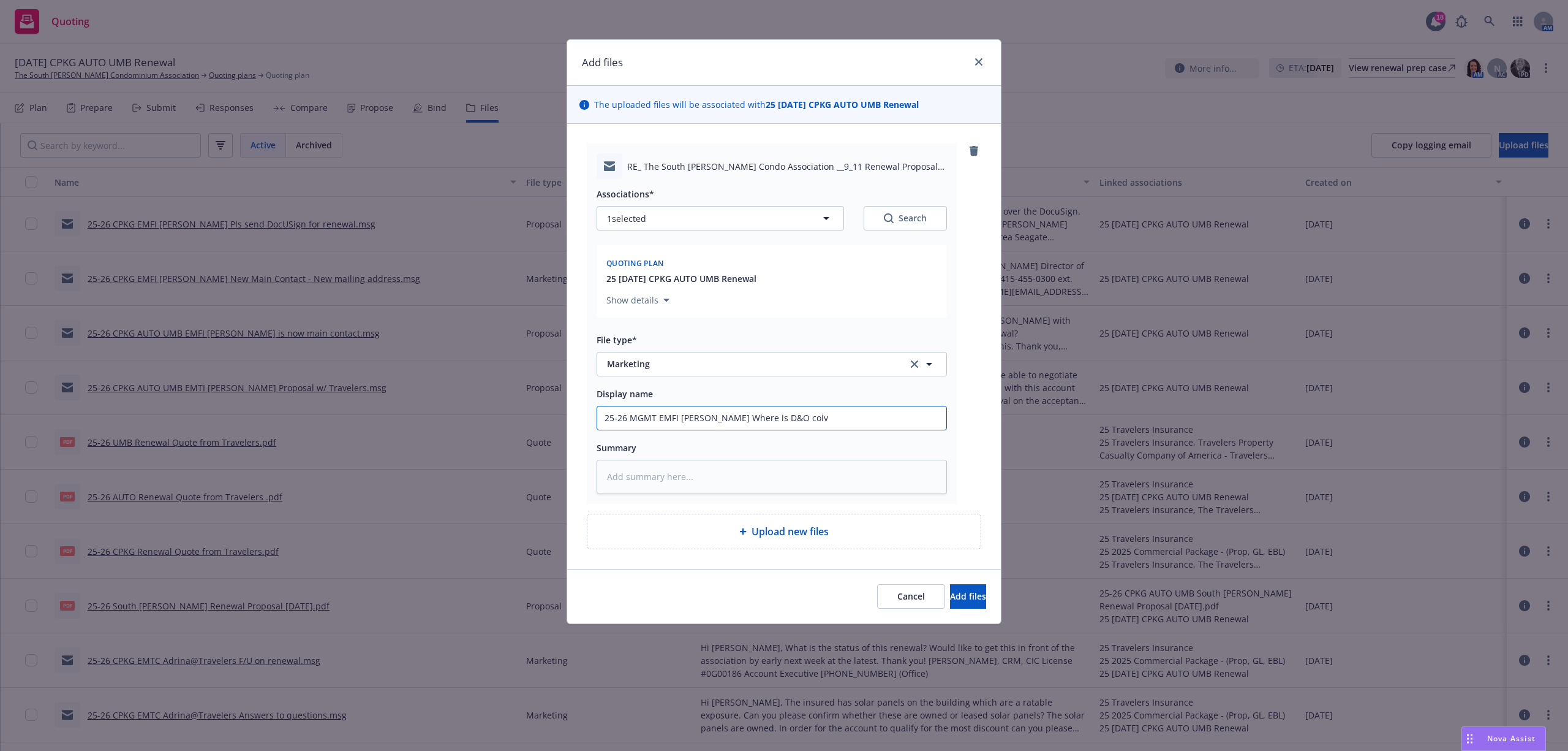
type input "25-26 MGMT EMFI [PERSON_NAME] Where is D&O coive"
type textarea "x"
type input "25-26 MGMT EMFI [PERSON_NAME] Where is D&O coiver"
type textarea "x"
type input "25-26 MGMT EMFI [PERSON_NAME] Where is D&O coivera"
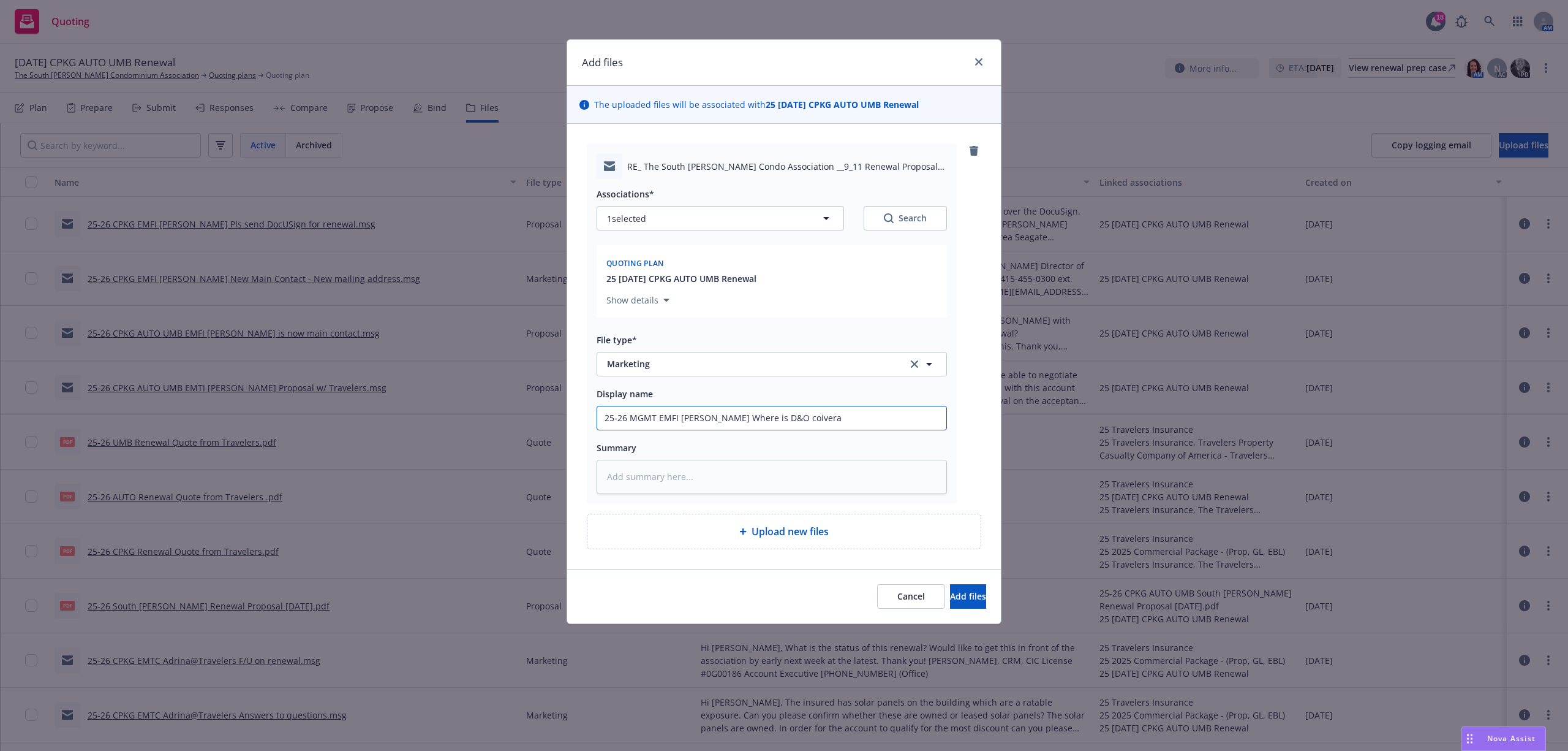
type textarea "x"
type input "25-26 MGMT EMFI [PERSON_NAME] Where is D&O coiver"
type textarea "x"
type input "25-26 MGMT EMFI [PERSON_NAME] Where is D&O coive"
type textarea "x"
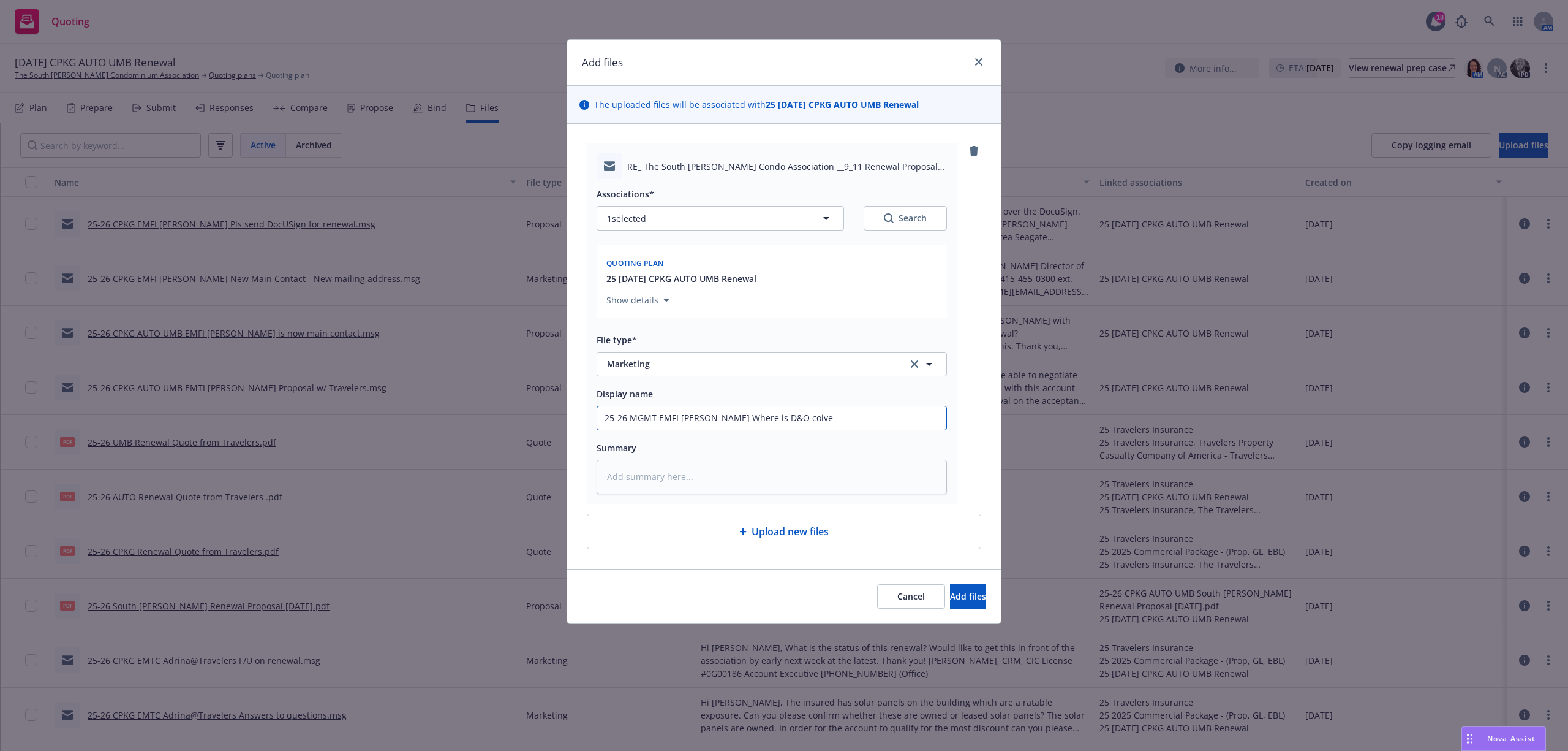
type input "25-26 MGMT EMFI [PERSON_NAME] Where is D&O coiv"
type textarea "x"
type input "25-26 MGMT EMFI [PERSON_NAME] Where is D&O coi"
type textarea "x"
type input "25-26 MGMT EMFI [PERSON_NAME] Where is D&O co"
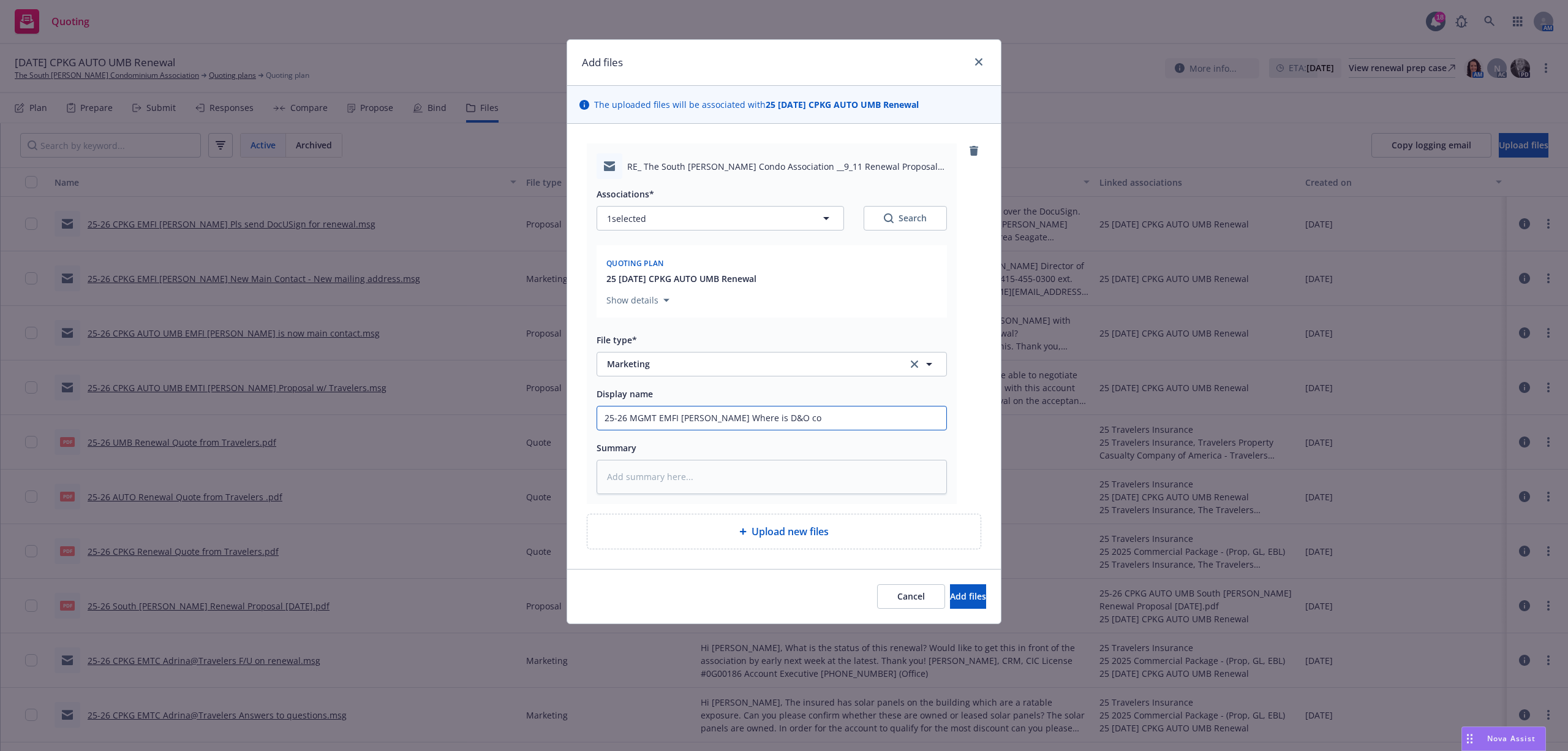
type textarea "x"
type input "25-26 MGMT EMFI [PERSON_NAME] Where is D&O cov"
type textarea "x"
type input "25-26 MGMT EMFI [PERSON_NAME] Where is D&O cove"
type textarea "x"
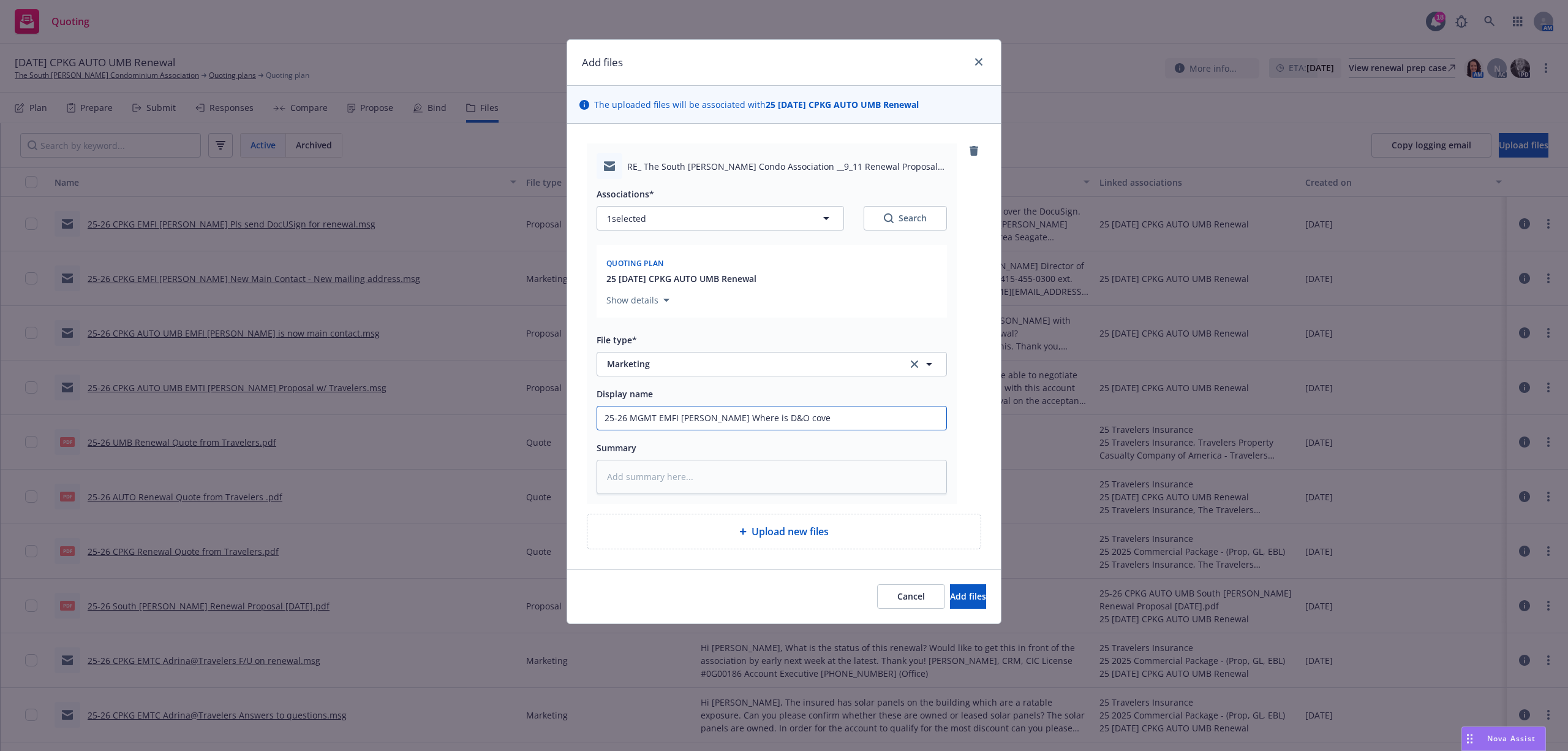
type input "25-26 MGMT EMFI [PERSON_NAME] Where is D&O cover"
type textarea "x"
type input "25-26 MGMT EMFI [PERSON_NAME] Where is D&O covera"
type textarea "x"
type input "25-26 MGMT EMFI [PERSON_NAME] Where is D&O coverag"
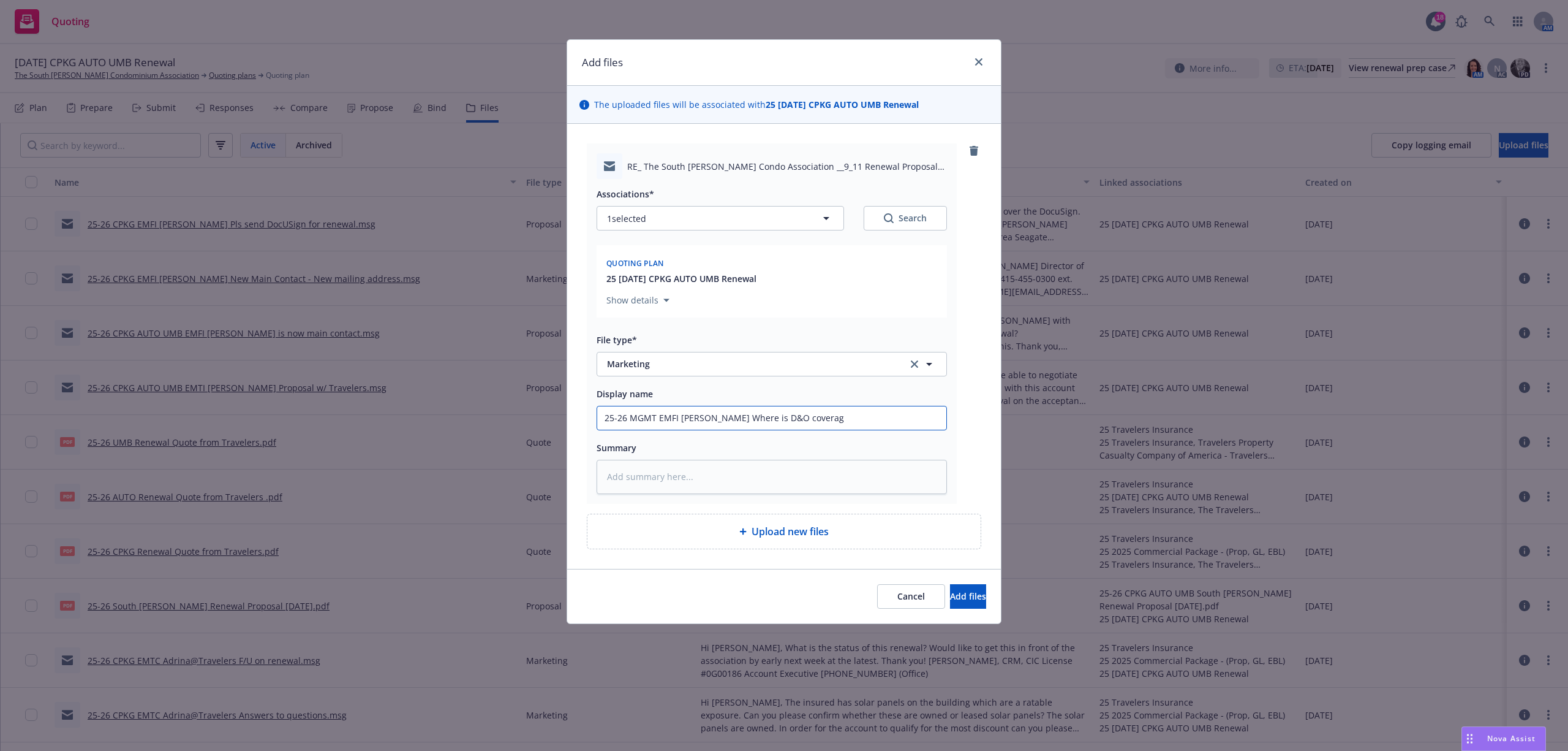
type textarea "x"
type input "25-26 MGMT EMFI [PERSON_NAME] Where is D&O coverage"
type textarea "x"
type input "25-26 MGMT EMFI [PERSON_NAME] Where is D&O coverage?"
paste textarea "Hi [PERSON_NAME], Is there a D&O policy as well for the Association? [PERSON_NA…"
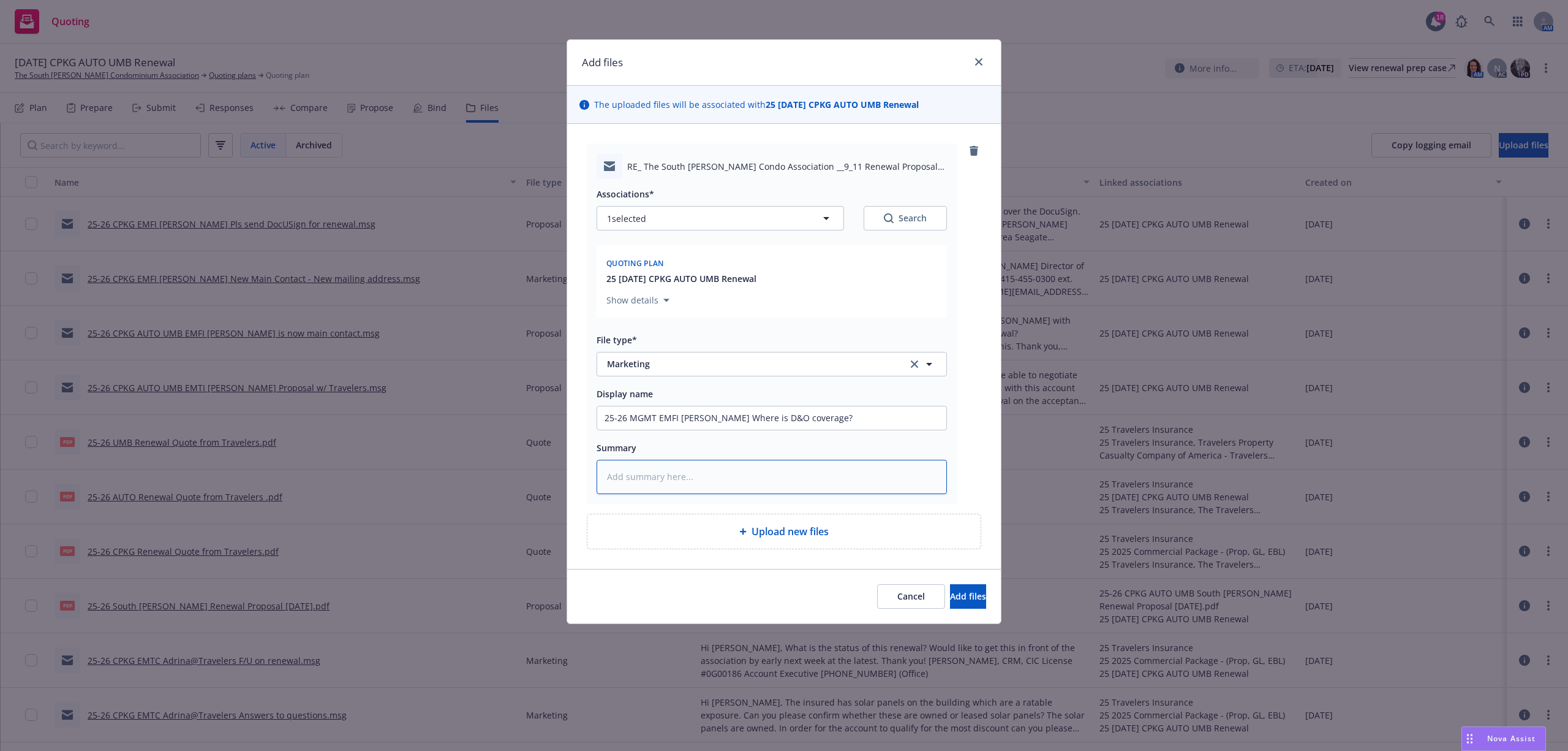
type textarea "x"
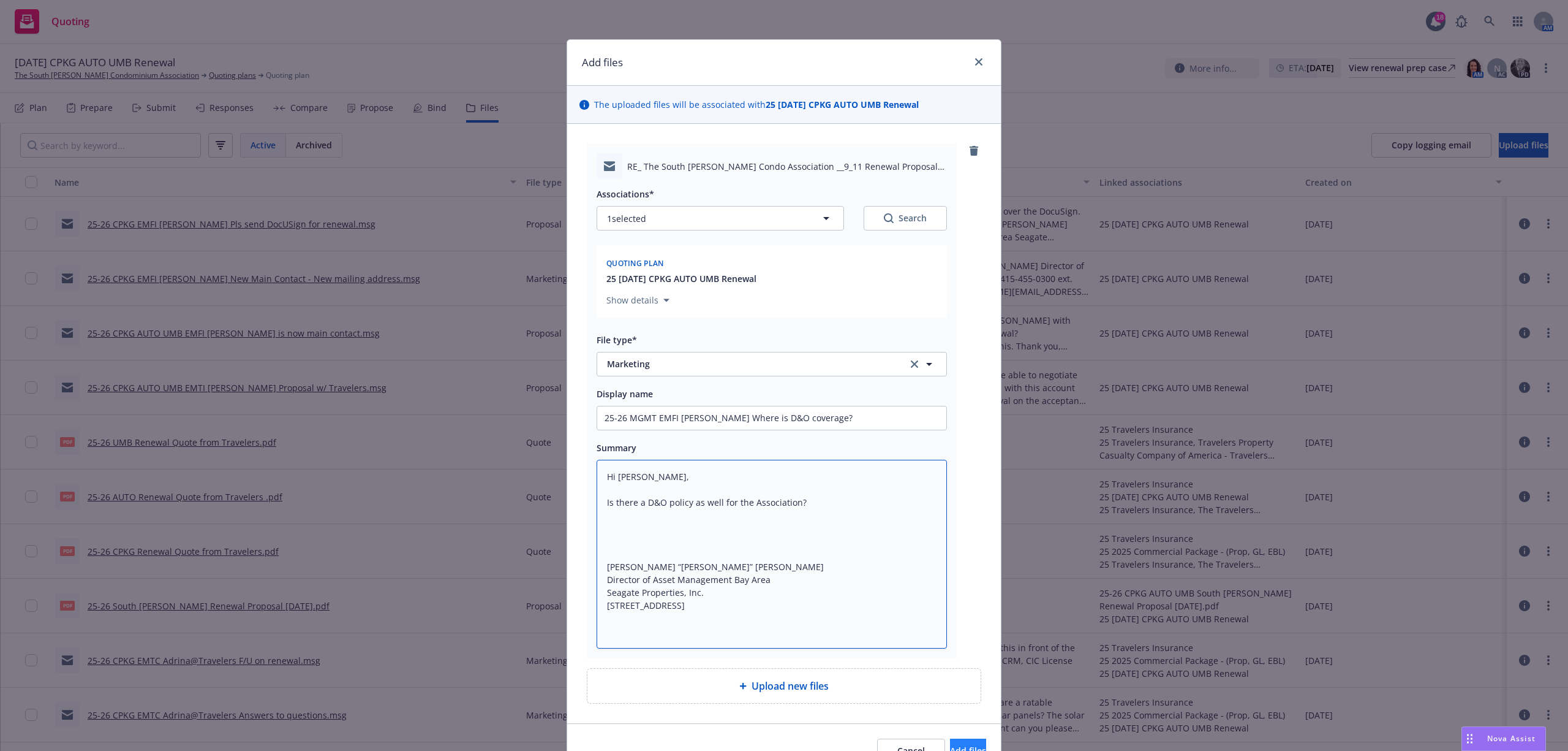
type textarea "Hi [PERSON_NAME], Is there a D&O policy as well for the Association? [PERSON_NA…"
click at [950, 743] on button "Add files" at bounding box center [968, 750] width 36 height 25
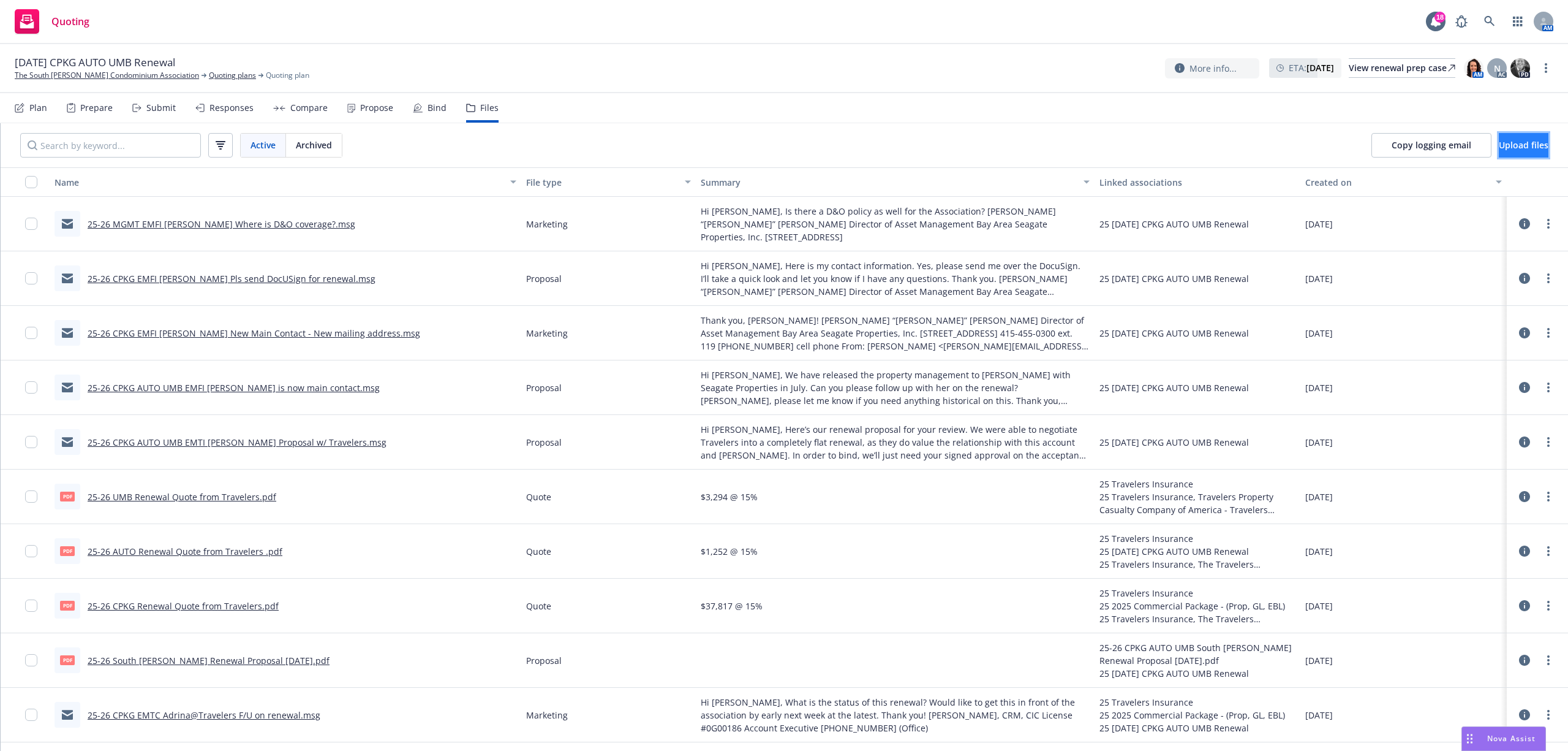
click at [1512, 136] on button "Upload files" at bounding box center [1524, 145] width 50 height 25
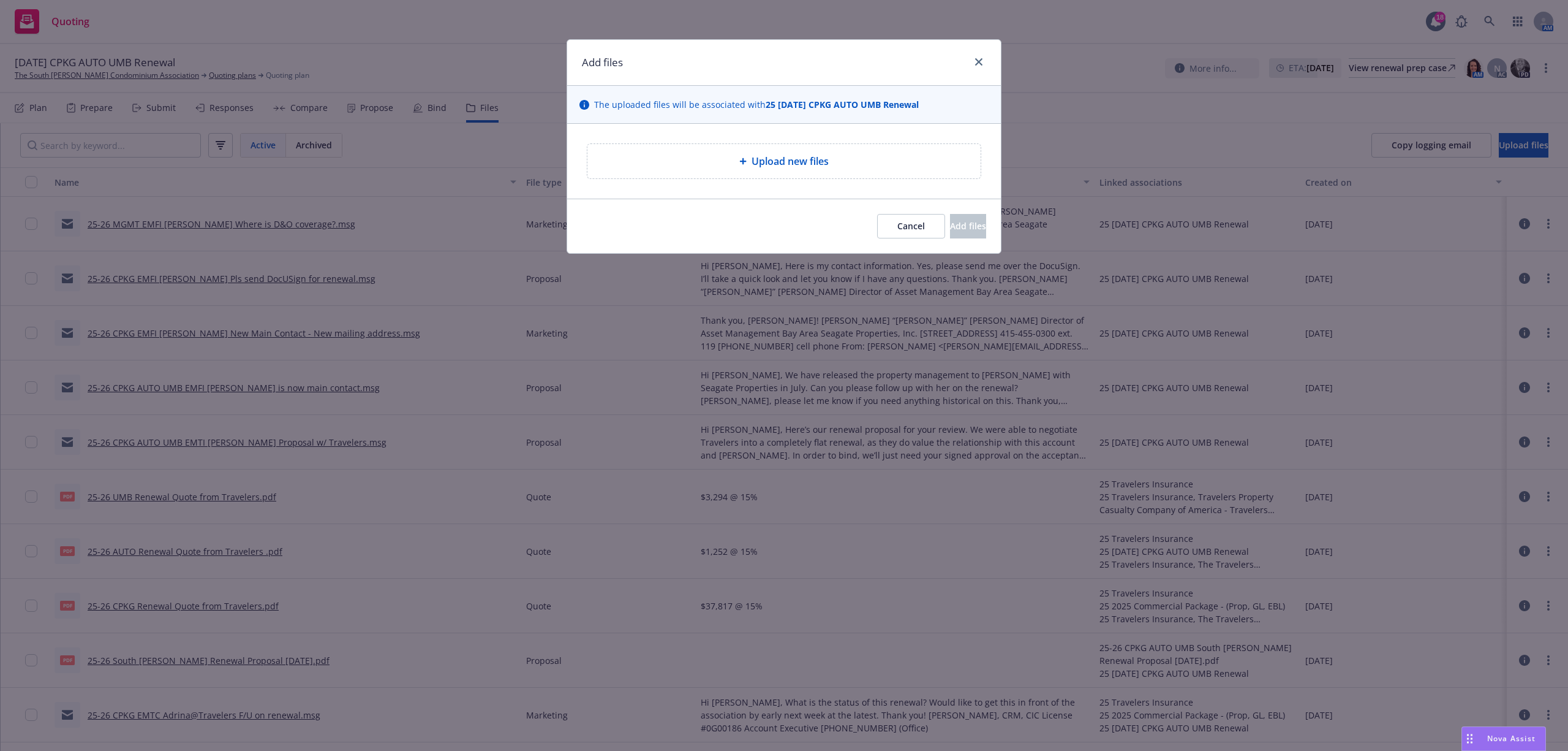
type textarea "x"
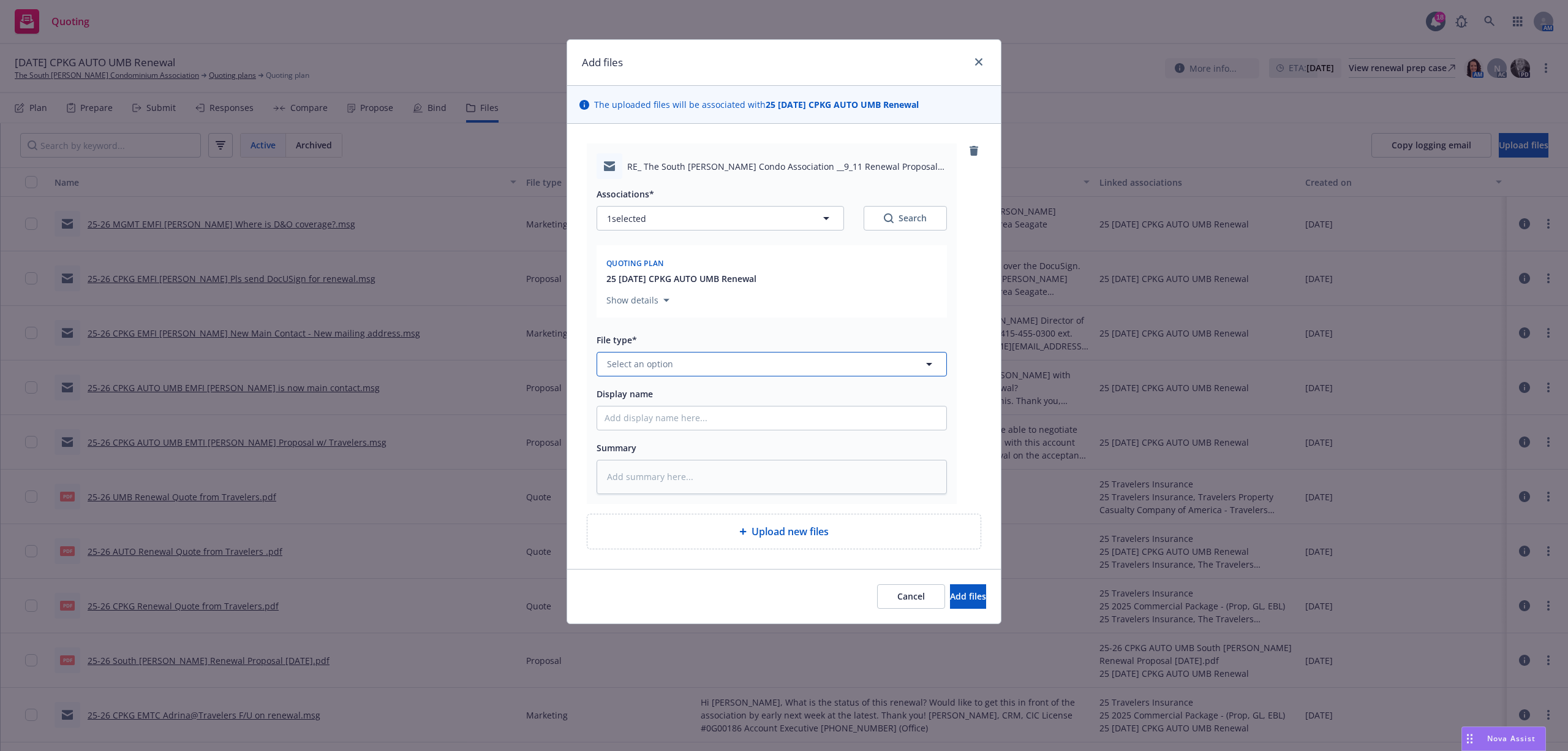
click at [694, 365] on button "Select an option" at bounding box center [772, 363] width 350 height 25
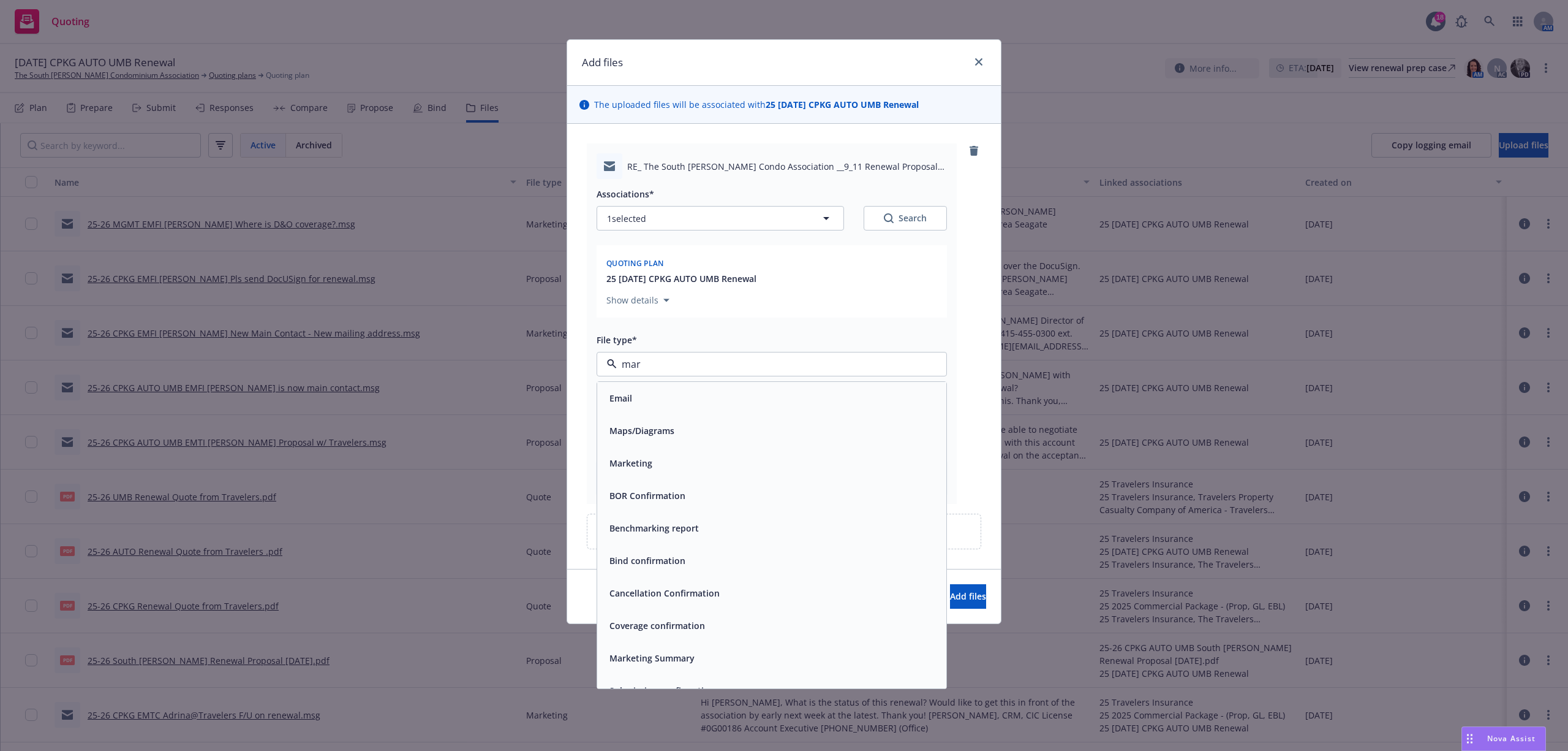
type input "mark"
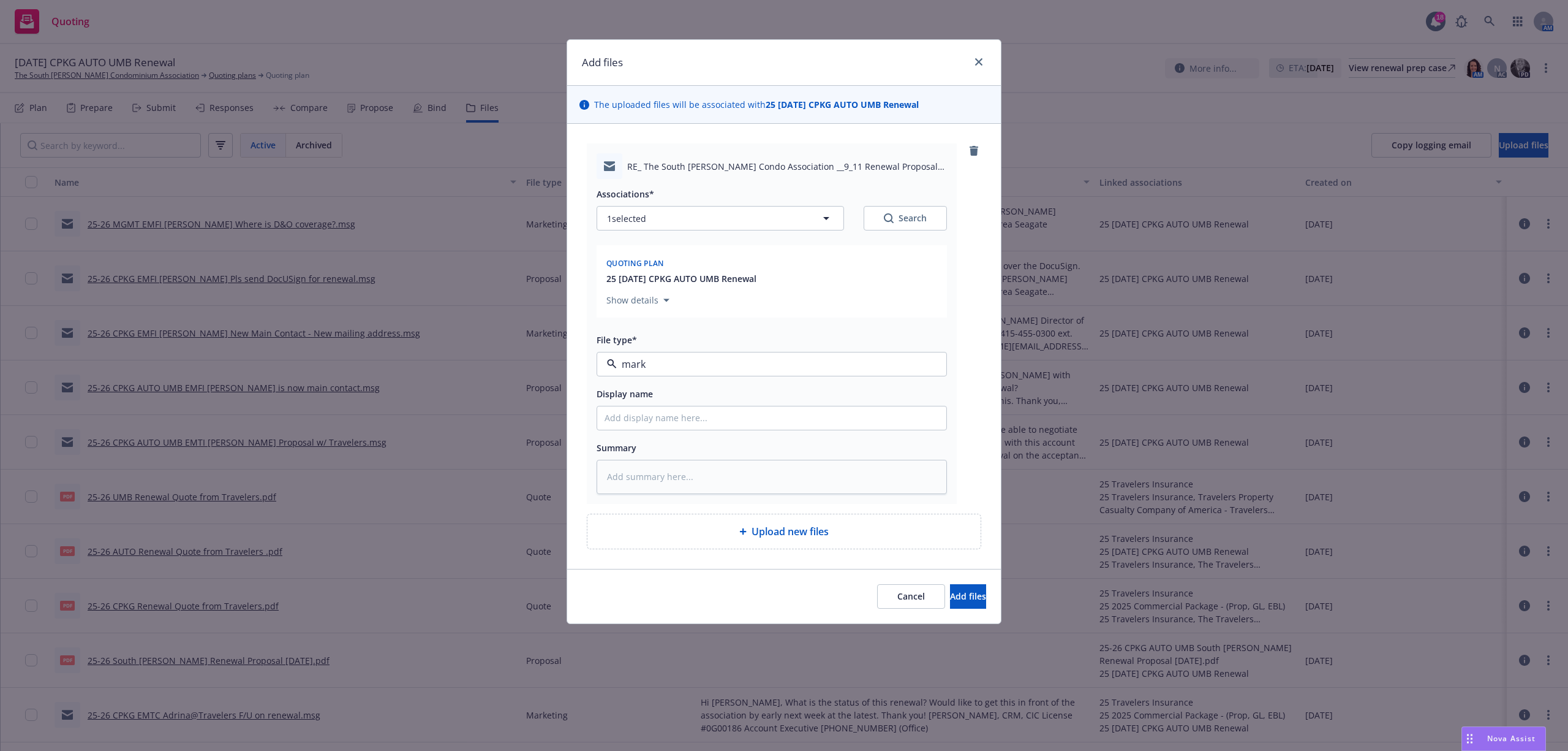
type textarea "x"
type input "2"
type textarea "x"
type input "25"
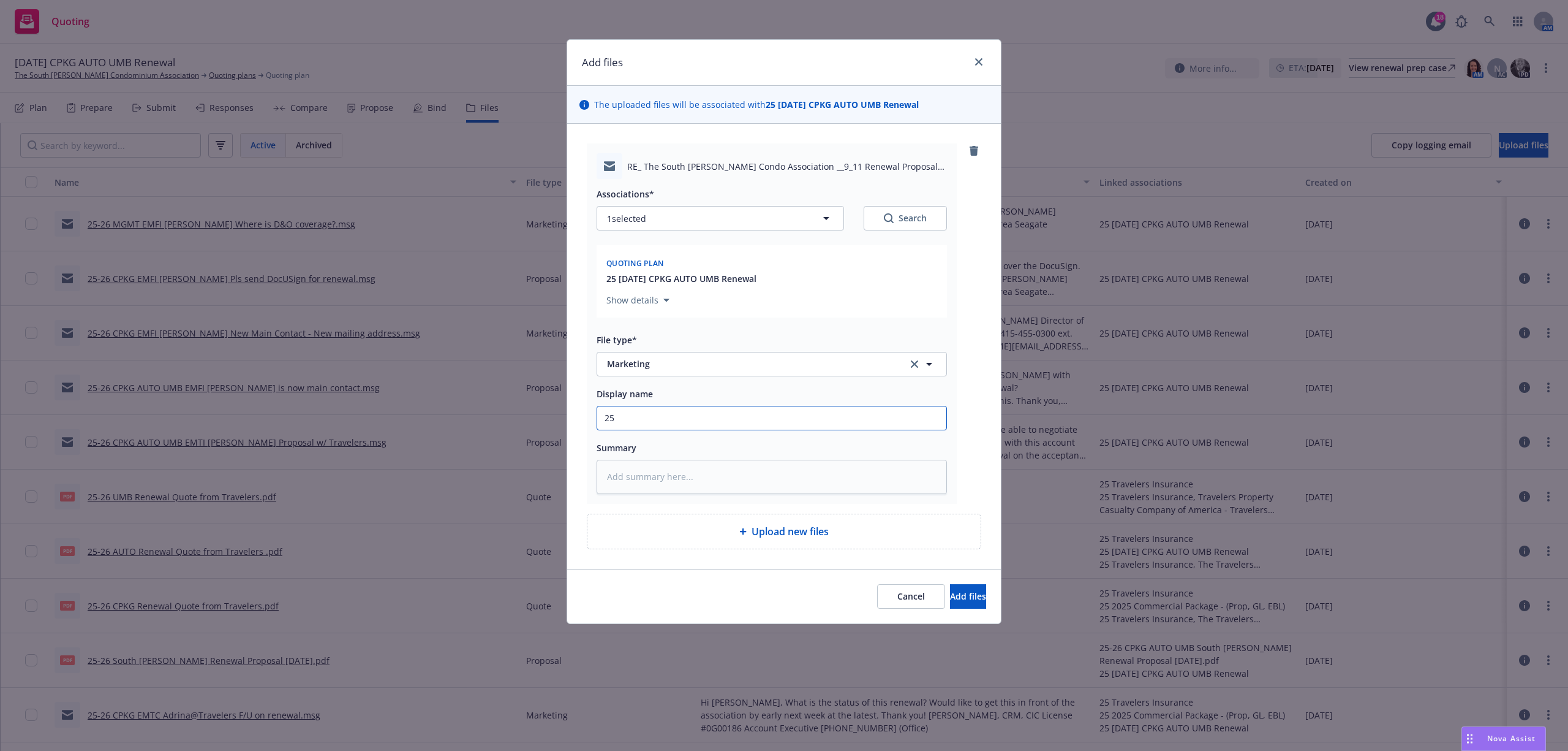
type textarea "x"
type input "25-"
type textarea "x"
type input "25-2"
type textarea "x"
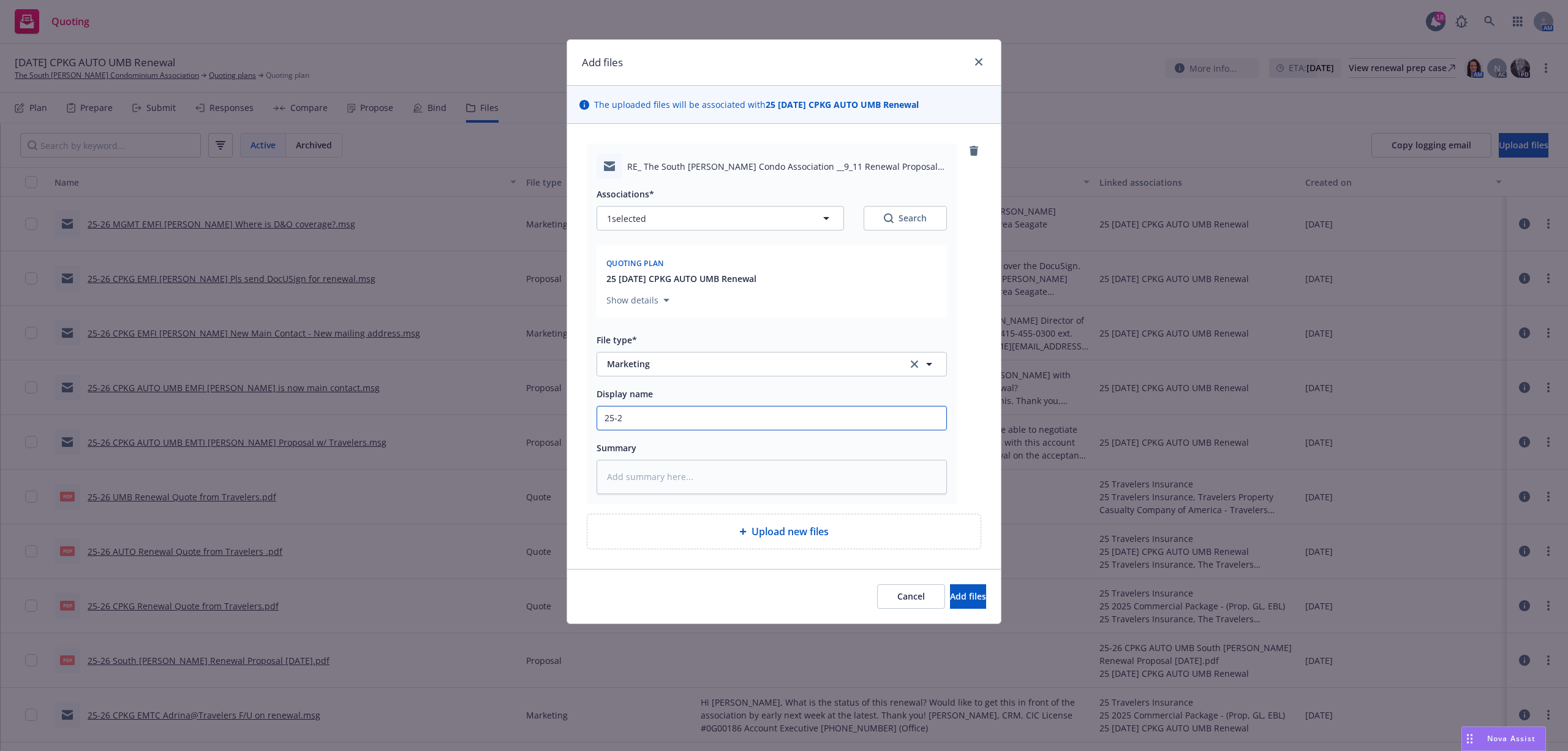
type input "25-26"
type textarea "x"
type input "25-26"
type textarea "x"
type input "25-26 M"
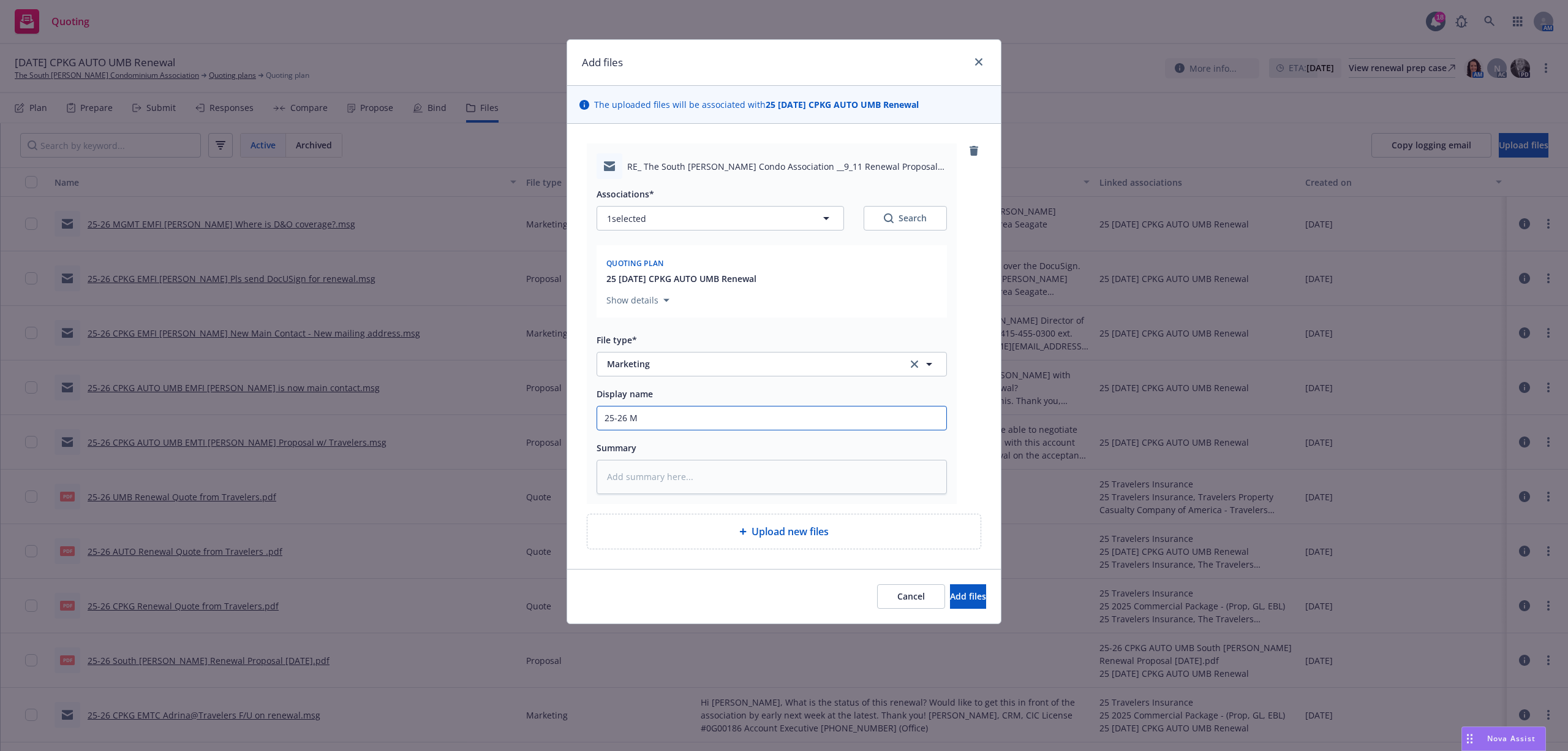
type textarea "x"
type input "25-26 MG"
type textarea "x"
type input "25-26 MGM"
type textarea "x"
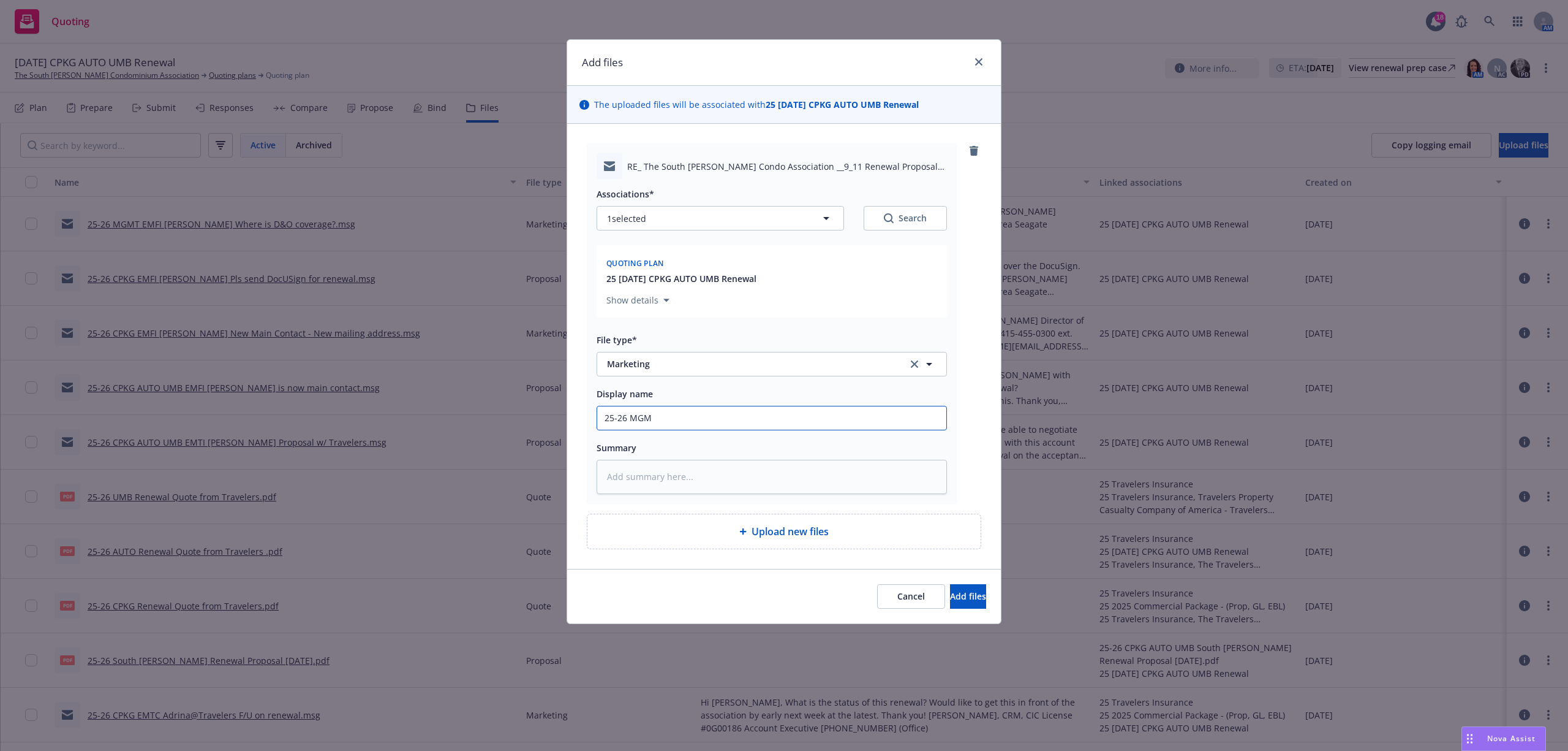
type input "25-26 MGMT"
type textarea "x"
type input "25-26 MGMT"
type textarea "x"
type input "25-26 MGMT E"
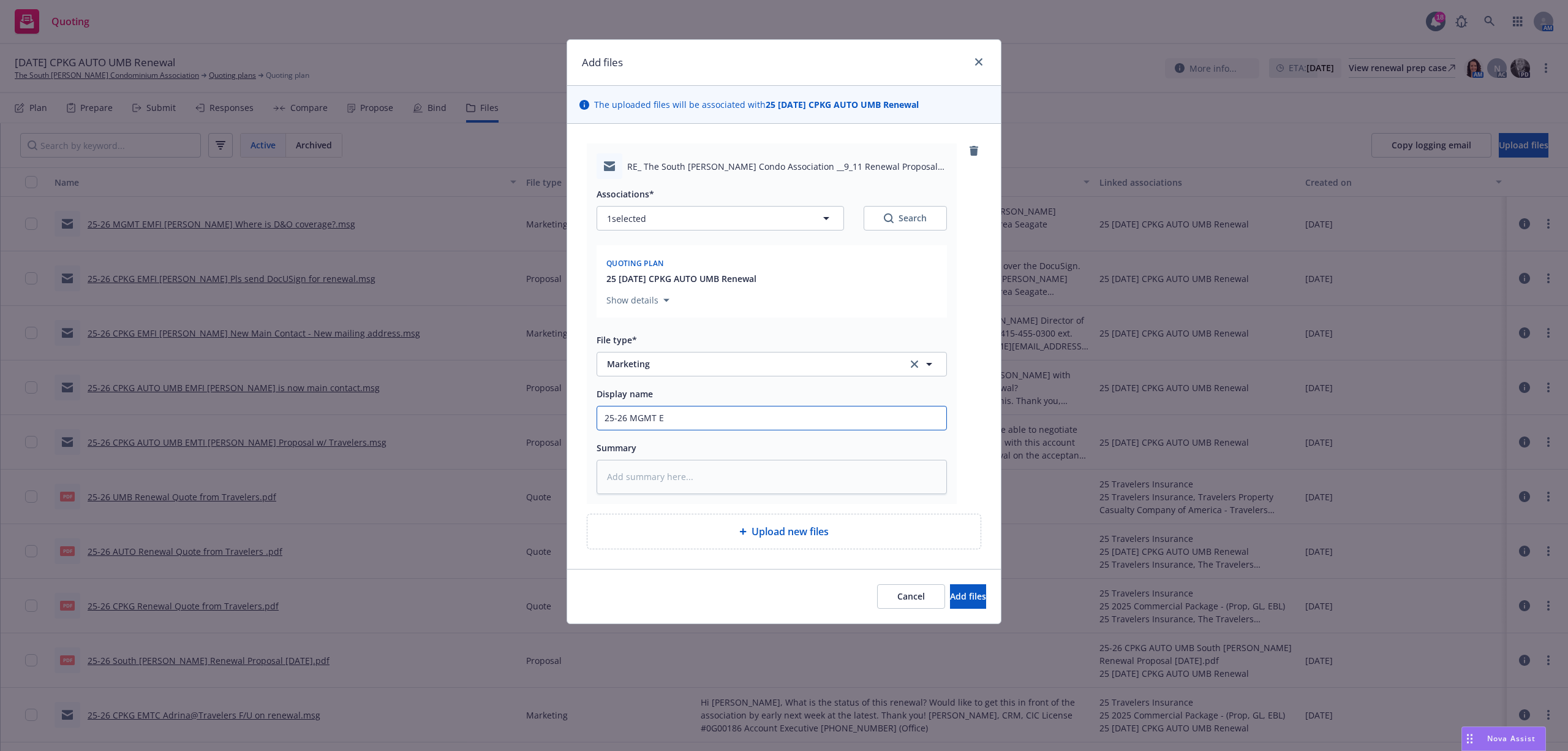
type textarea "x"
type input "25-26 MGMT EM"
type textarea "x"
type input "25-26 MGMT EMT"
type textarea "x"
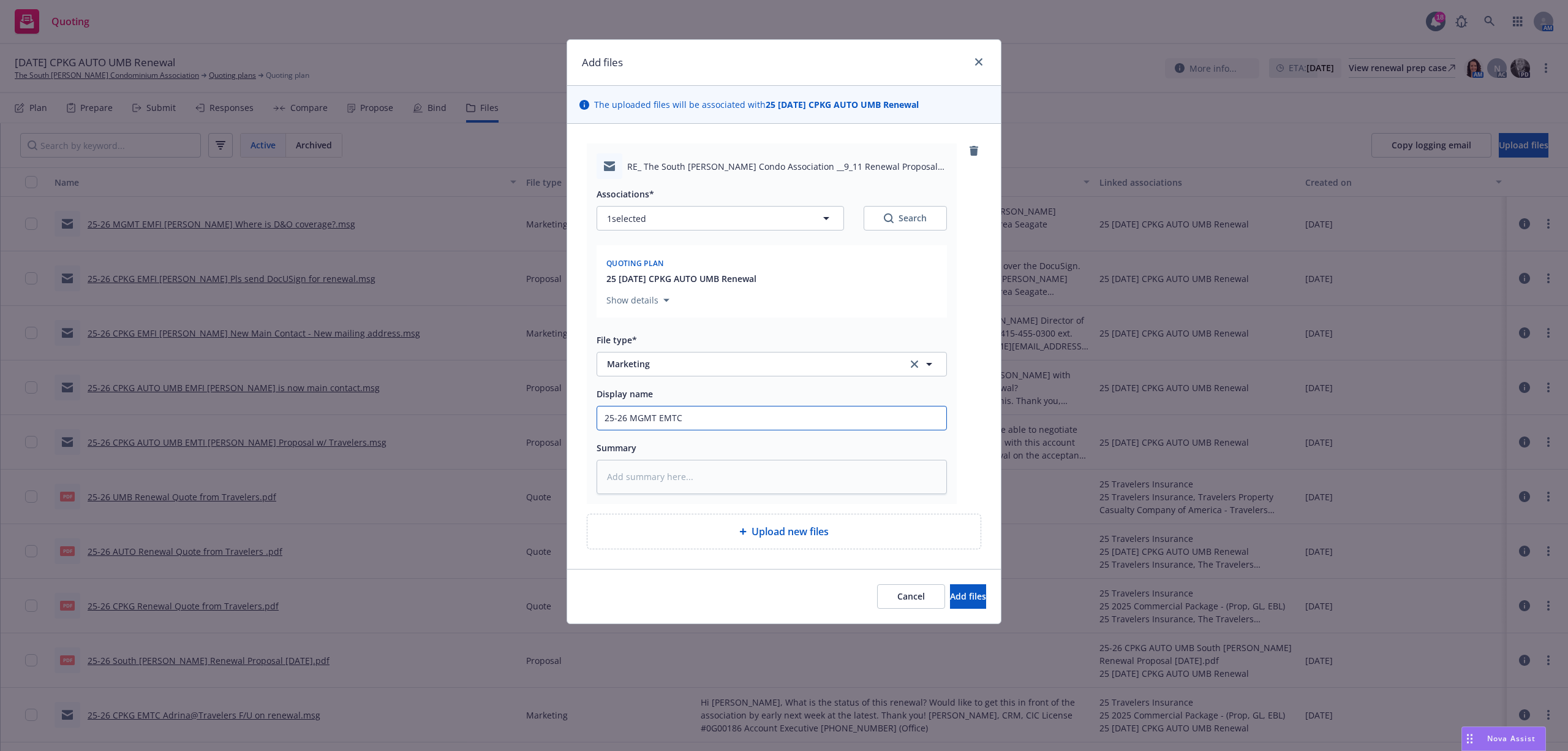
type input "25-26 MGMT EMTC"
click at [706, 420] on input "25-26 MGMT EMTC" at bounding box center [772, 417] width 349 height 23
type textarea "x"
type input "25-26 MGMT EMT"
type textarea "x"
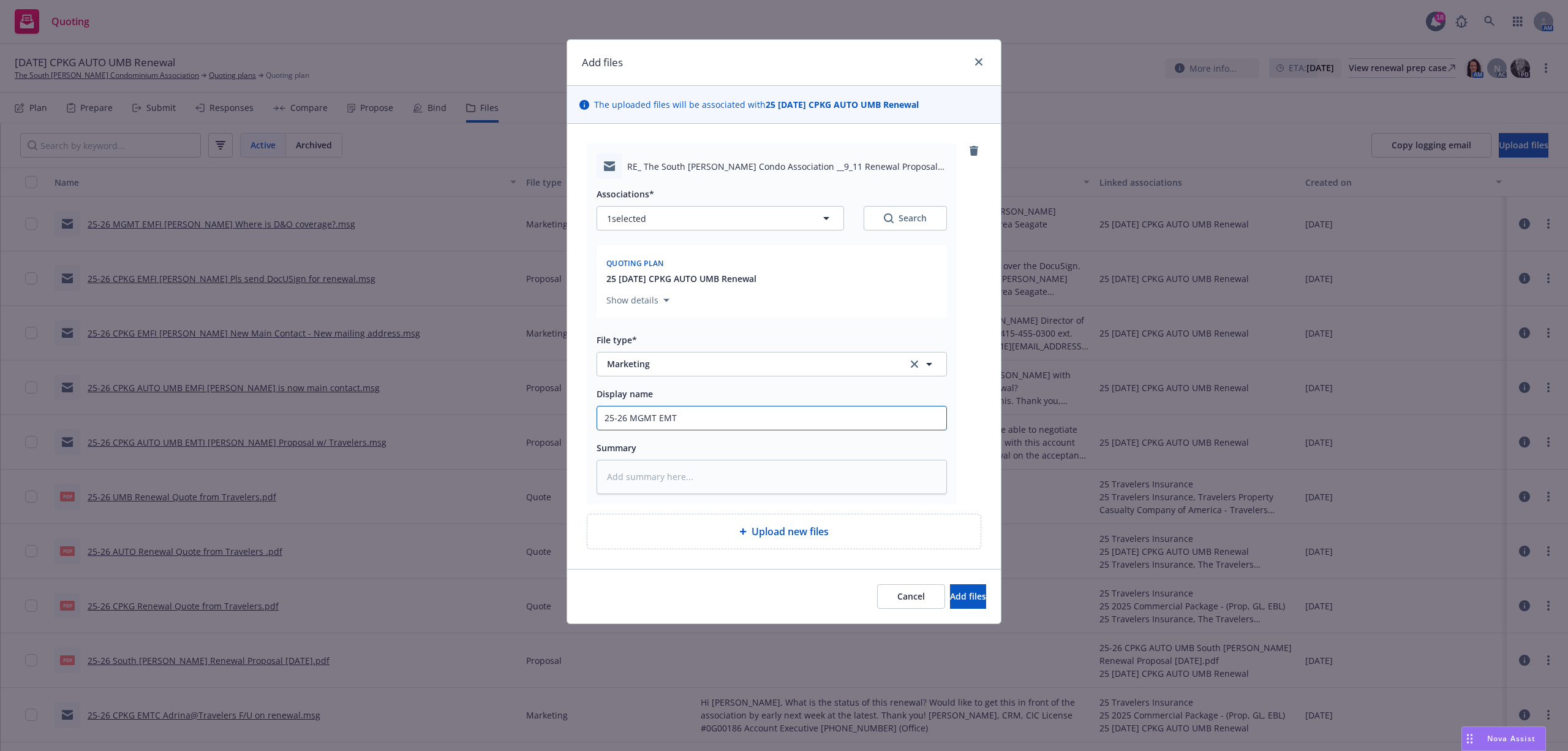
type input "25-26 MGMT EMTI"
type textarea "x"
type input "25-26 MGMT EMTI"
click at [731, 420] on input "25-26 MGMT EMTI" at bounding box center [772, 417] width 349 height 23
type textarea "x"
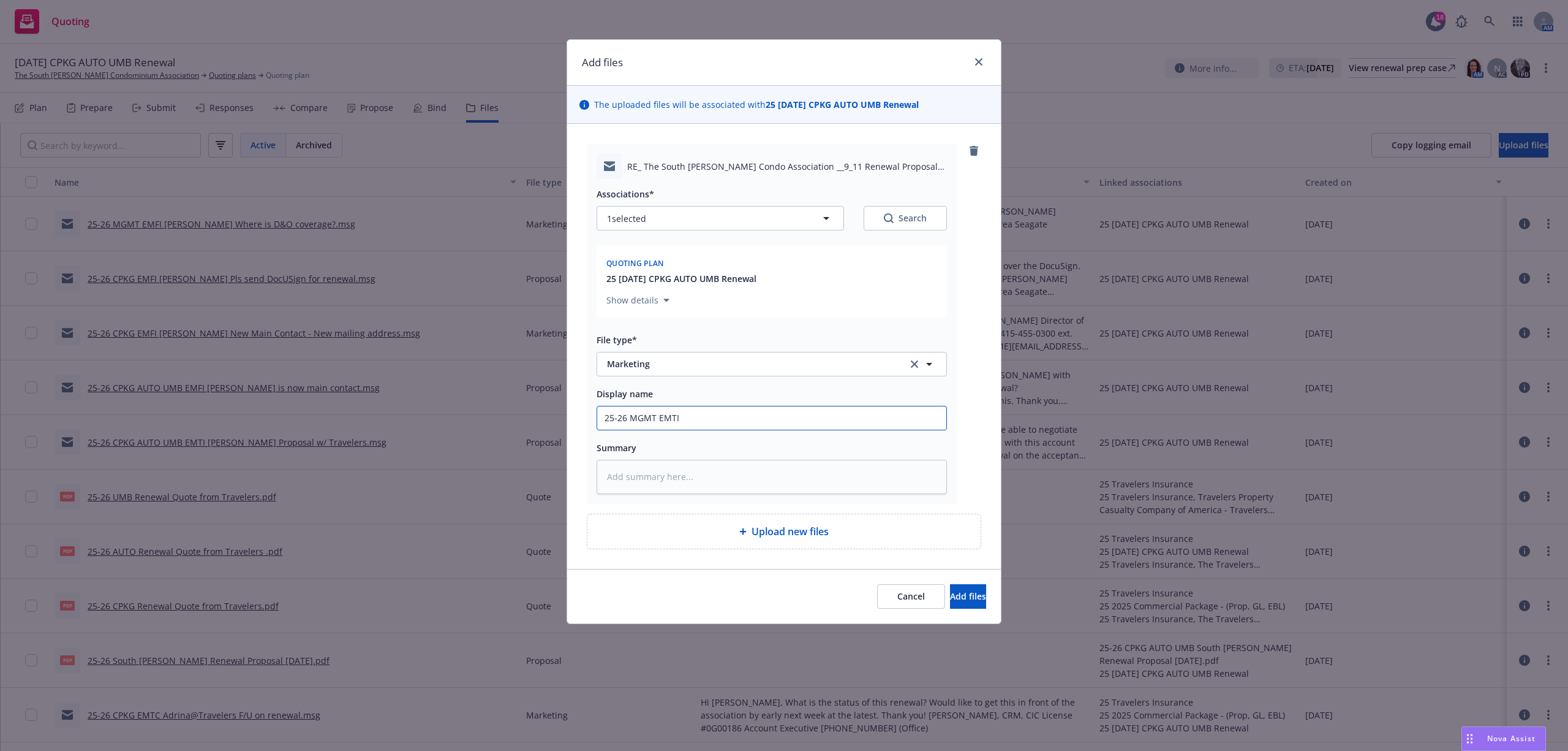
type input "25-26 MGMT EMTI L"
type textarea "x"
type input "25-26 MGMT EMTI Li"
type textarea "x"
type input "25-26 MGMT EMTI Lib"
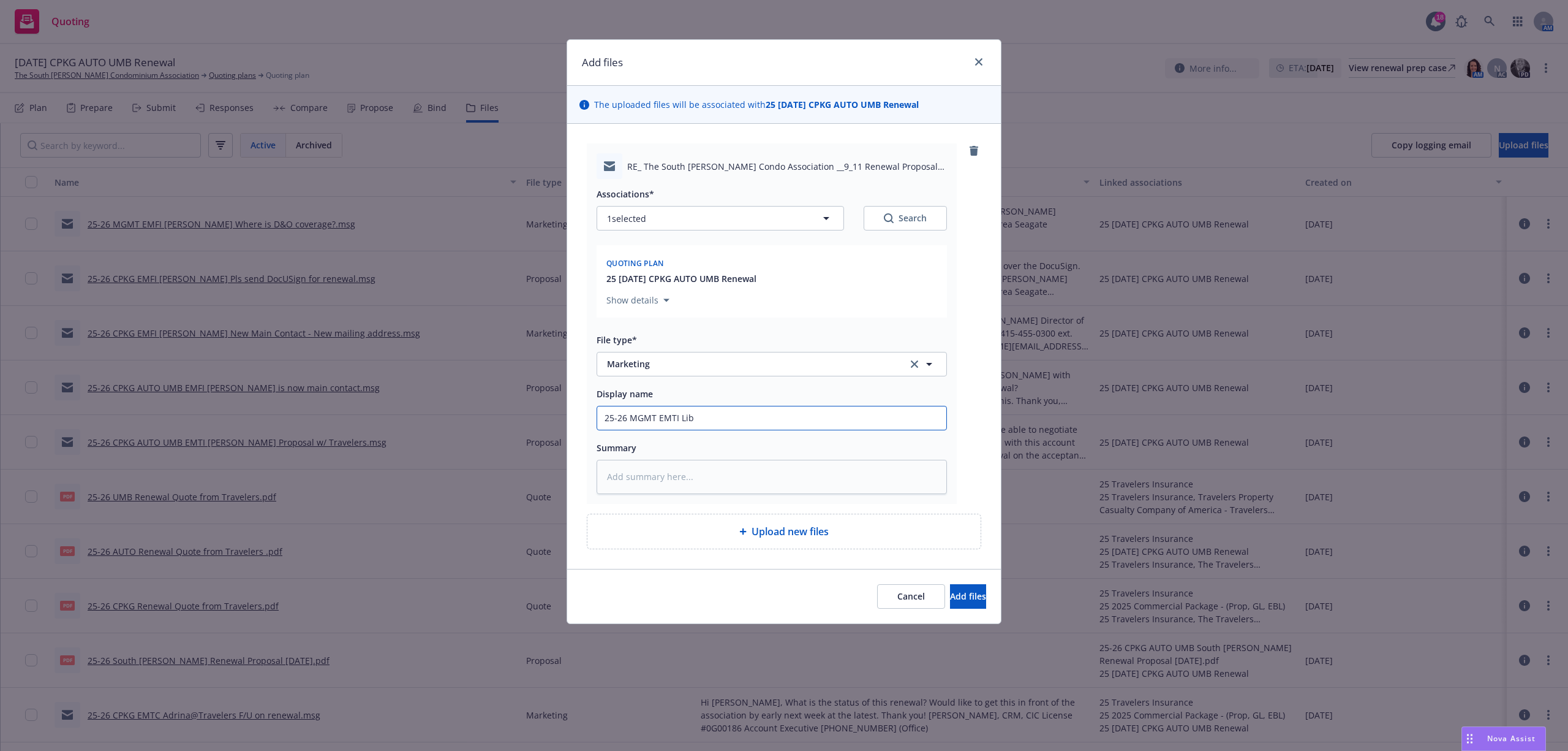
type textarea "x"
type input "25-26 MGMT EMTI Libb"
type textarea "x"
type input "25-26 MGMT EMTI [PERSON_NAME]"
type textarea "x"
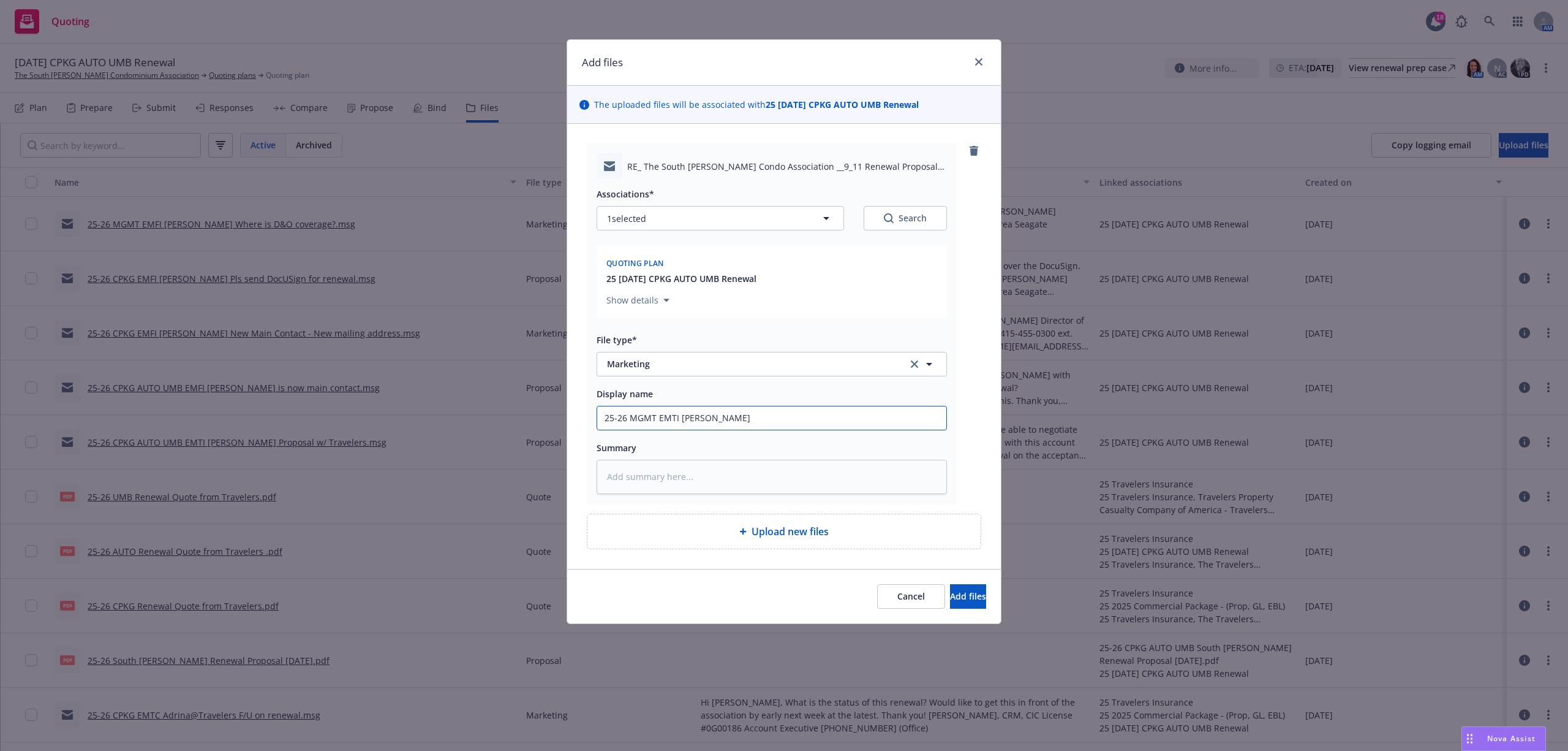
type input "25-26 MGMT EMTI [PERSON_NAME]"
type textarea "x"
type input "25-26 MGMT EMTI [PERSON_NAME] A"
type textarea "x"
type input "25-26 MGMT EMTI Libby Ap"
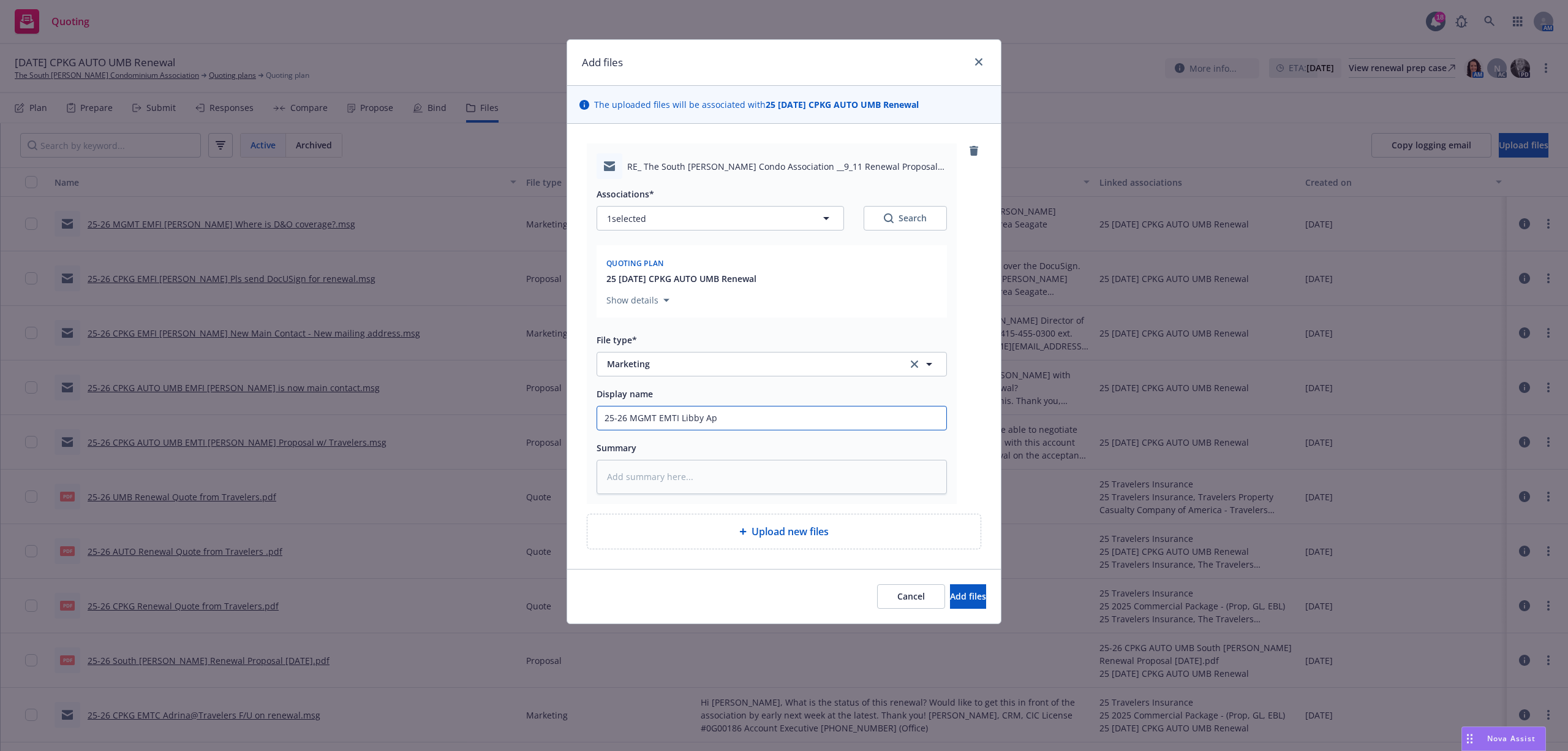
type textarea "x"
type input "25-26 MGMT EMTI [PERSON_NAME] App"
type textarea "x"
type input "25-26 MGMT EMTI [PERSON_NAME] Appl"
type textarea "x"
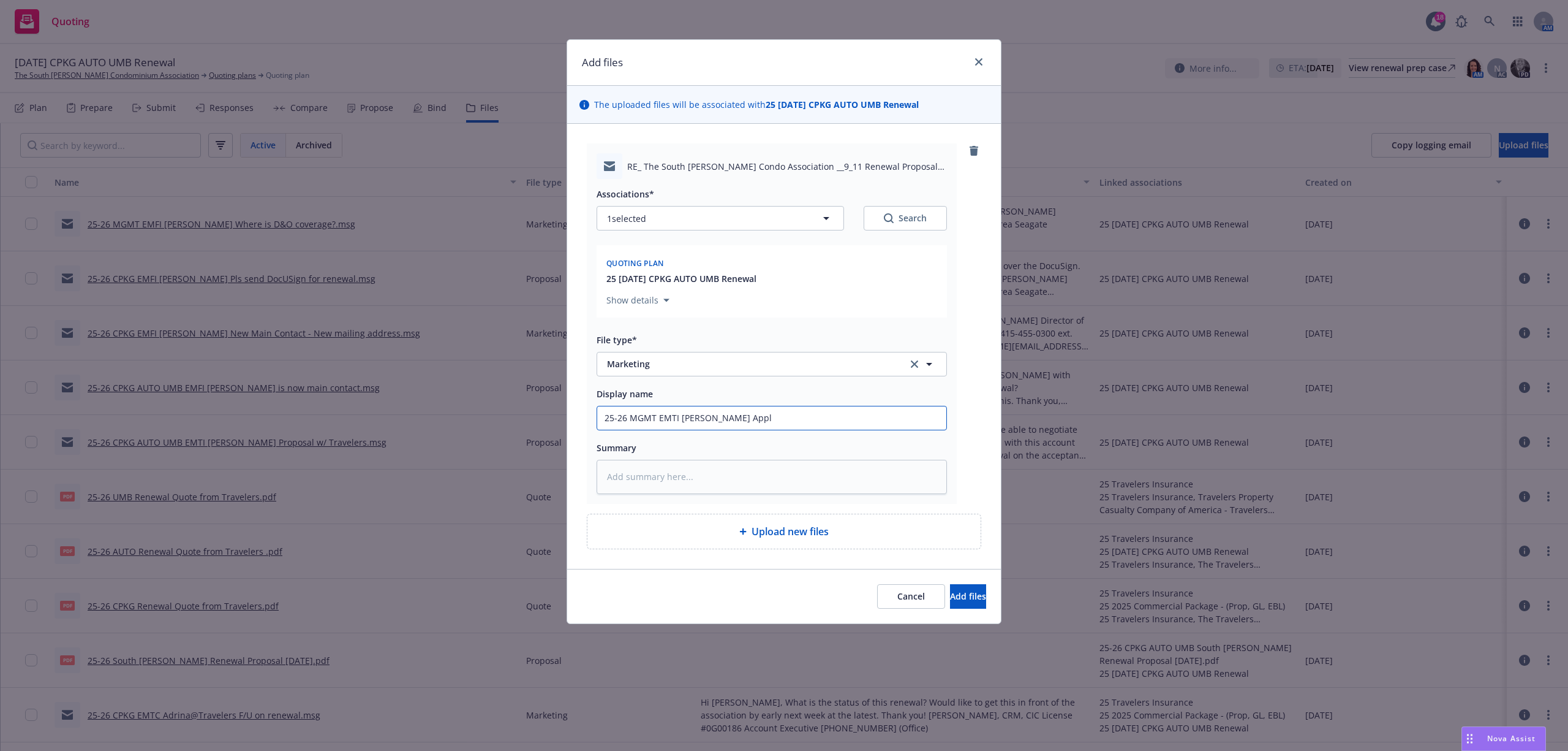
type input "25-26 MGMT EMTI [PERSON_NAME] Appli"
type textarea "x"
type input "25-26 MGMT EMTI [PERSON_NAME] Applic"
type textarea "x"
type input "25-26 MGMT EMTI [PERSON_NAME] Applica"
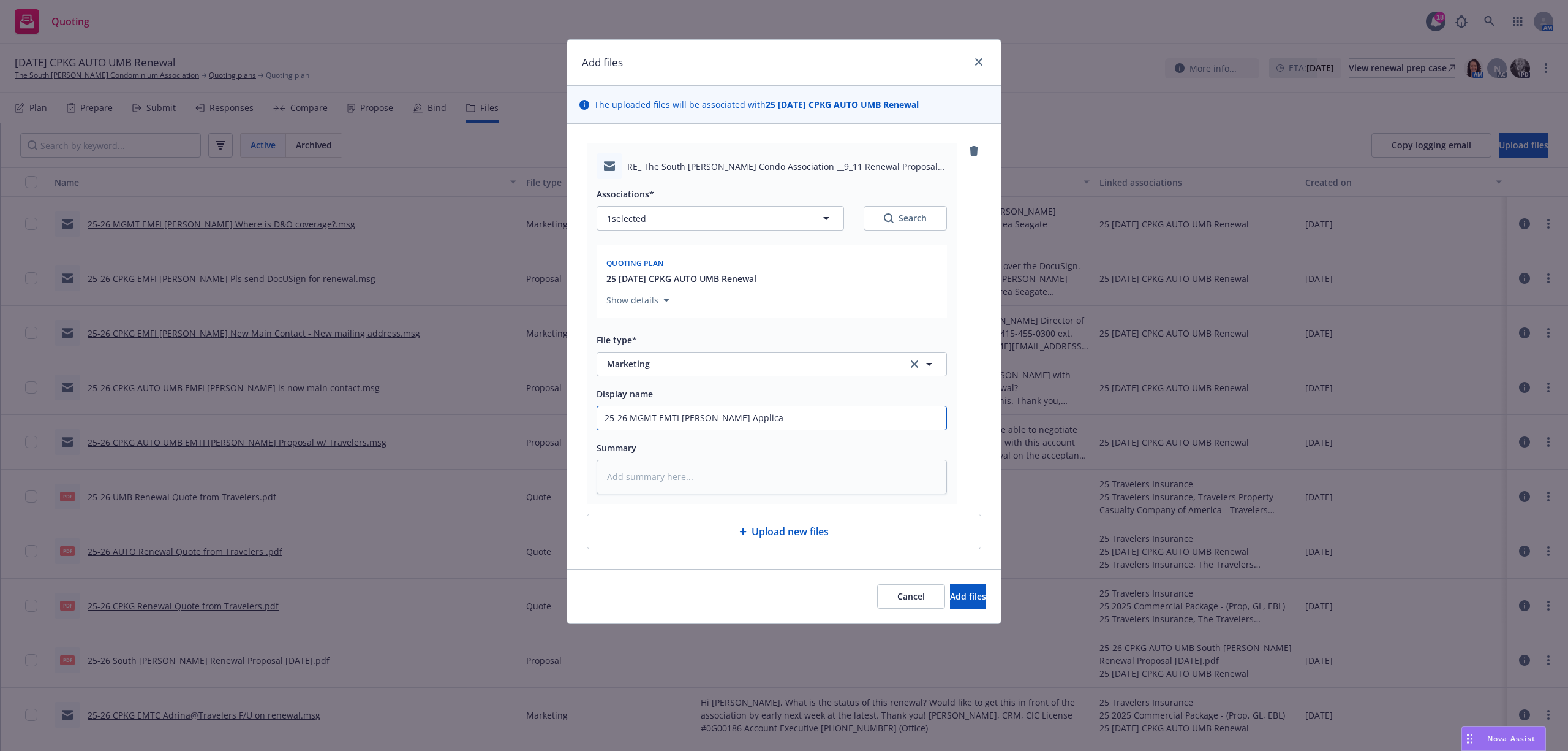
type textarea "x"
type input "25-26 MGMT EMTI [PERSON_NAME] Applicat"
type textarea "x"
type input "25-26 MGMT EMTI [PERSON_NAME] Applicati"
type textarea "x"
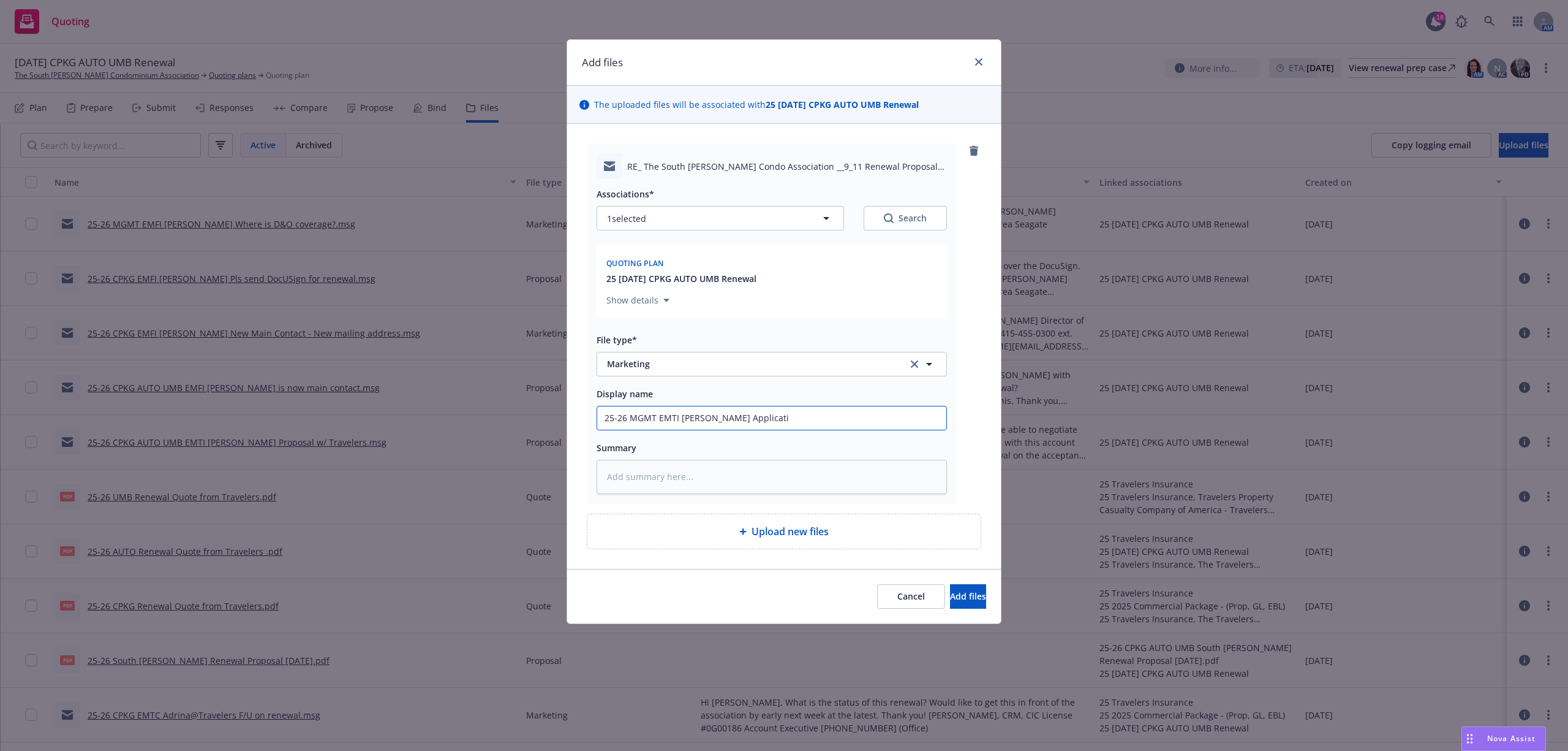
type input "25-26 MGMT EMTI [PERSON_NAME] Applicatio"
type textarea "x"
type input "25-26 MGMT EMTI [PERSON_NAME] Application"
type textarea "x"
type input "25-26 MGMT EMTI [PERSON_NAME] Application"
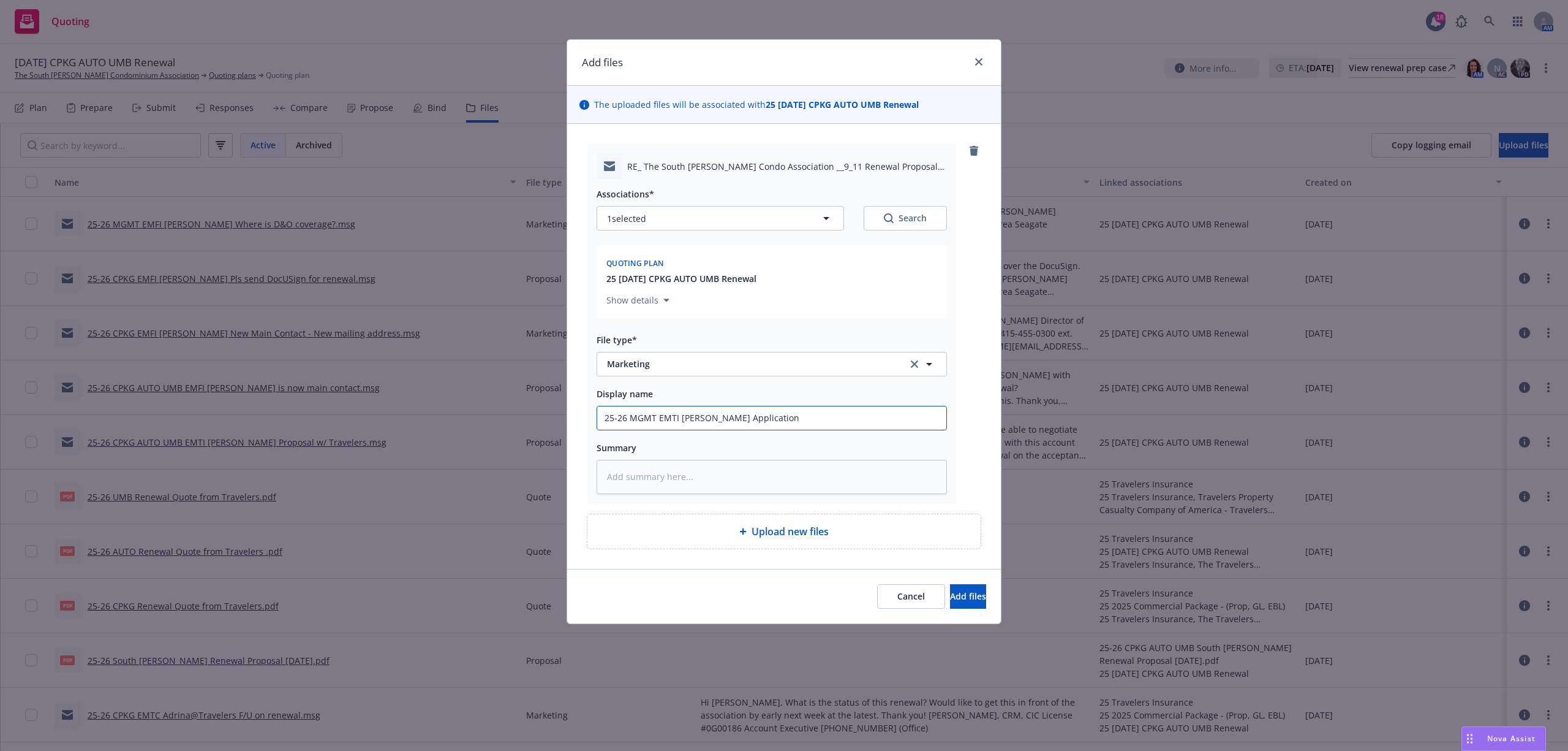
type textarea "x"
type input "25-26 MGMT EMTI [PERSON_NAME] Application f"
type textarea "x"
type input "25-26 MGMT EMTI [PERSON_NAME] Application fo"
type textarea "x"
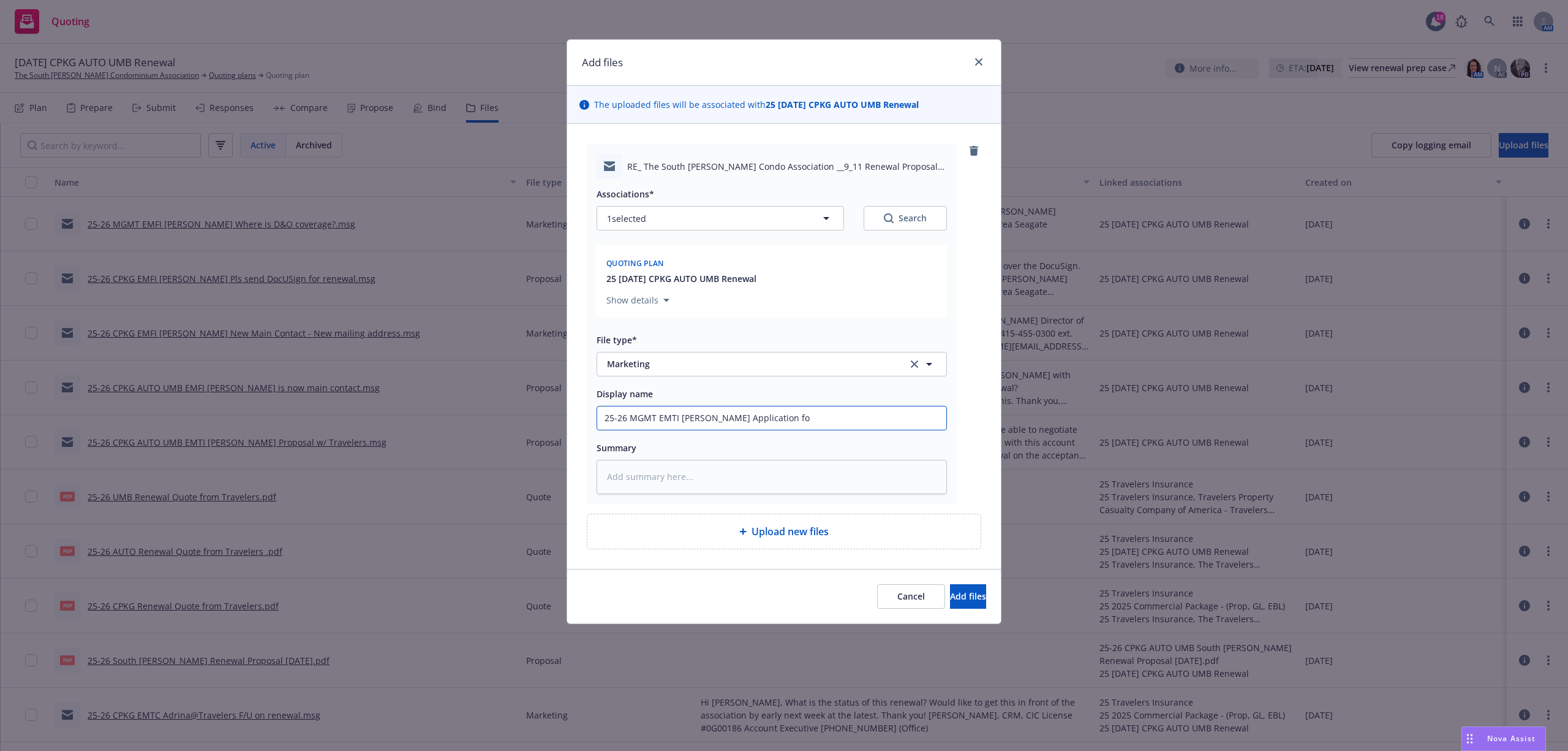
type input "25-26 MGMT EMTI [PERSON_NAME] Application for"
type textarea "x"
type input "25-26 MGMT EMTI [PERSON_NAME] Application for"
type textarea "x"
type input "25-26 MGMT EMTI [PERSON_NAME] Application for D"
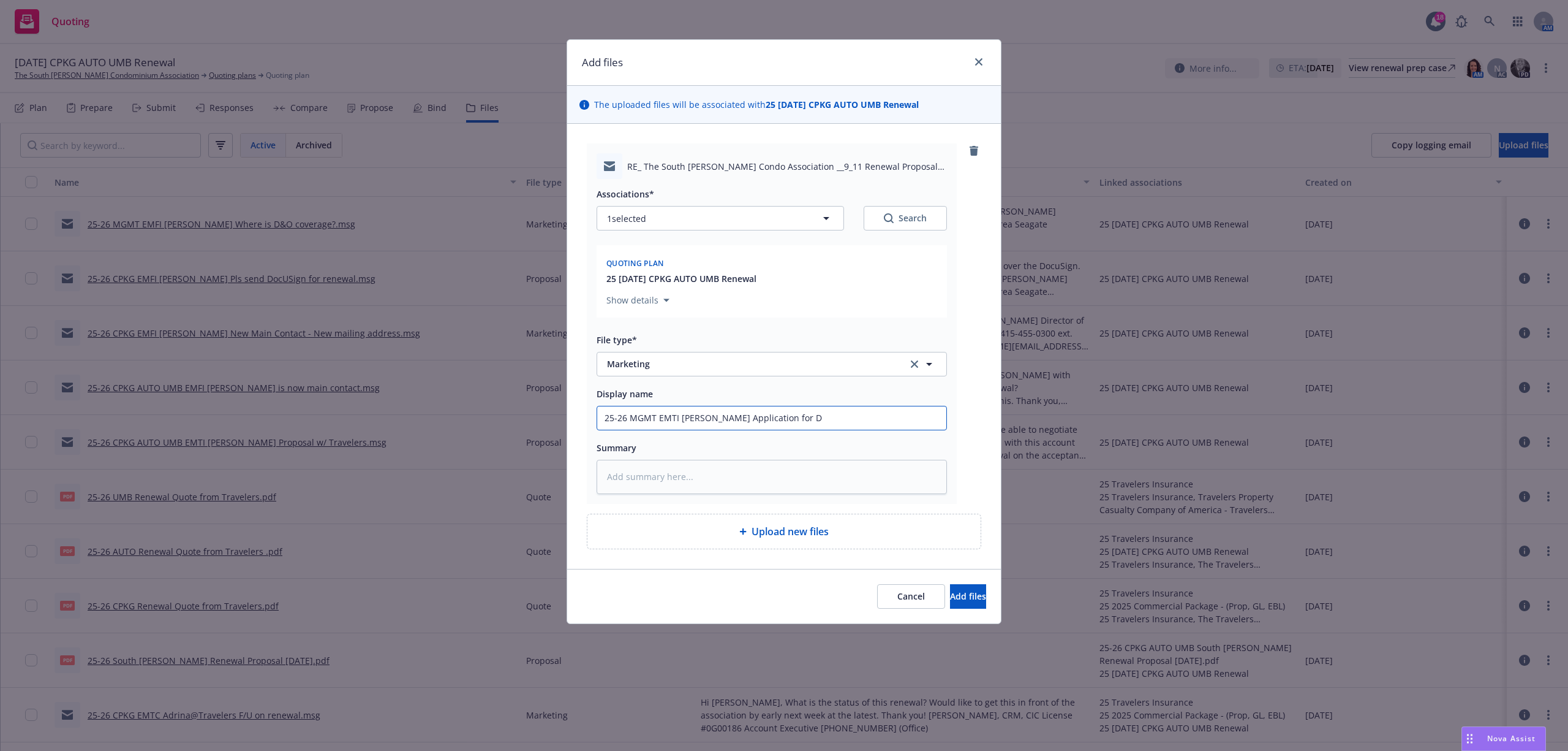
type textarea "x"
type input "25-26 MGMT EMTI [PERSON_NAME] Application for D&"
type textarea "x"
paste textarea "Hi [PERSON_NAME], Good question! This is my first renewal on the account. Looks…"
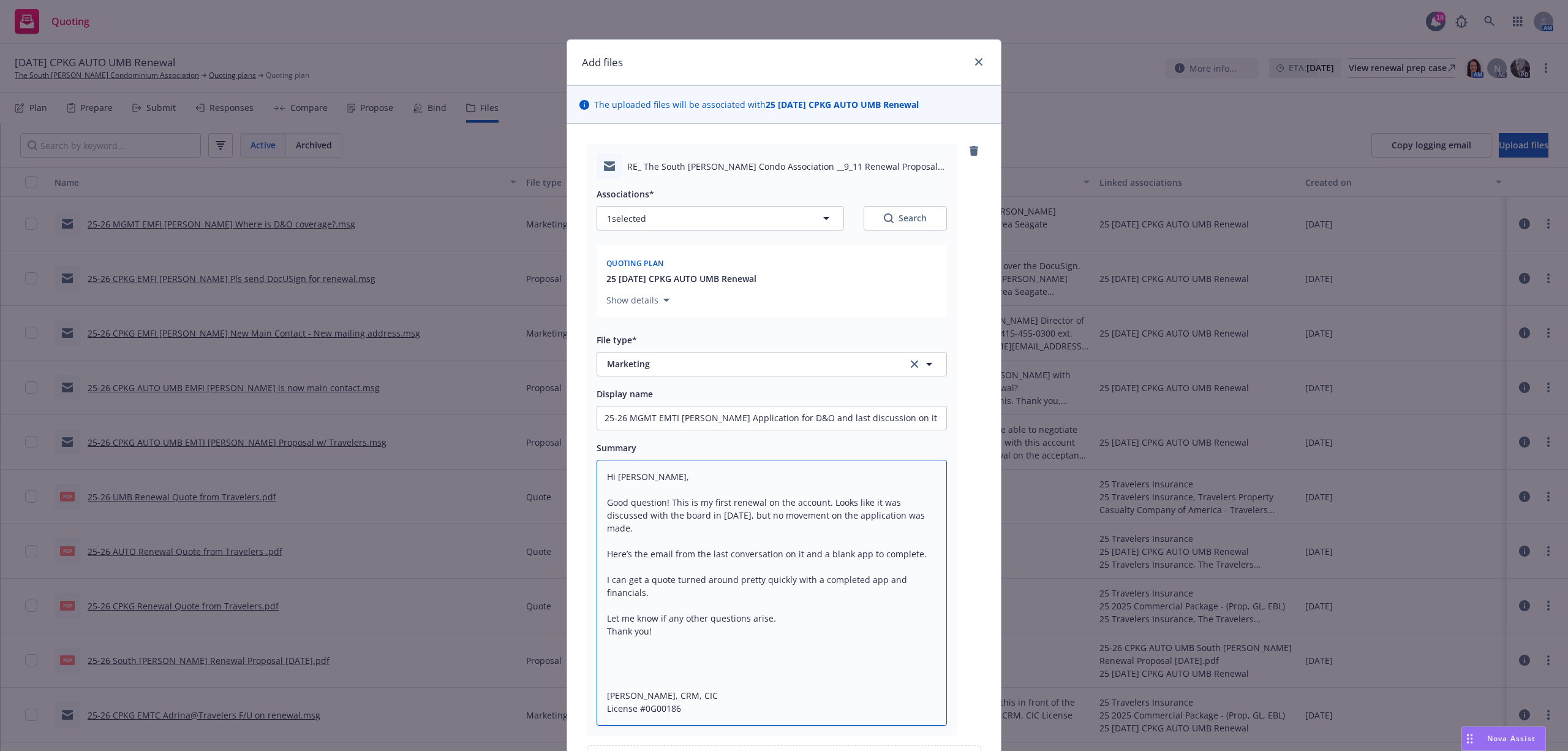
scroll to position [13, 0]
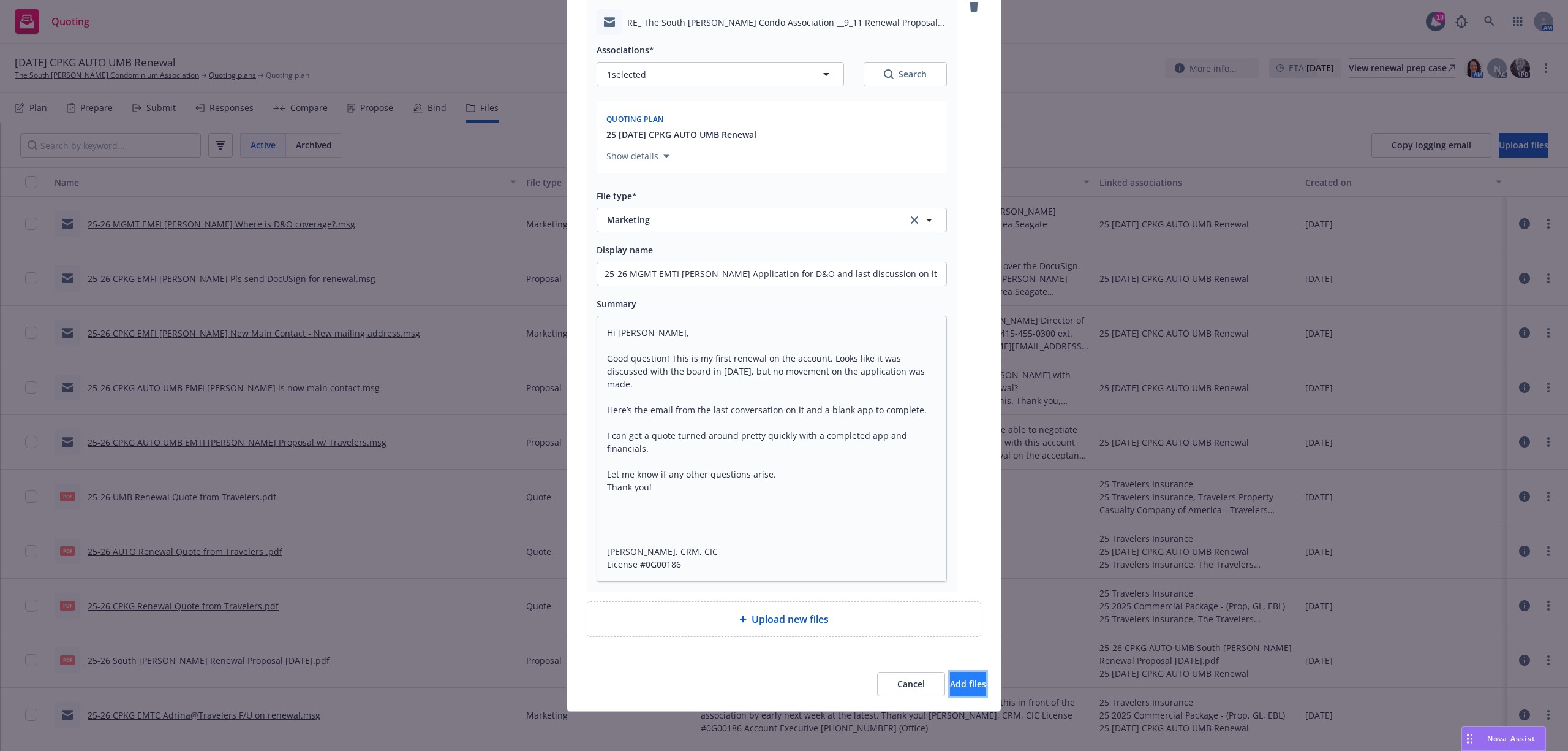
click at [961, 683] on button "Add files" at bounding box center [968, 684] width 36 height 25
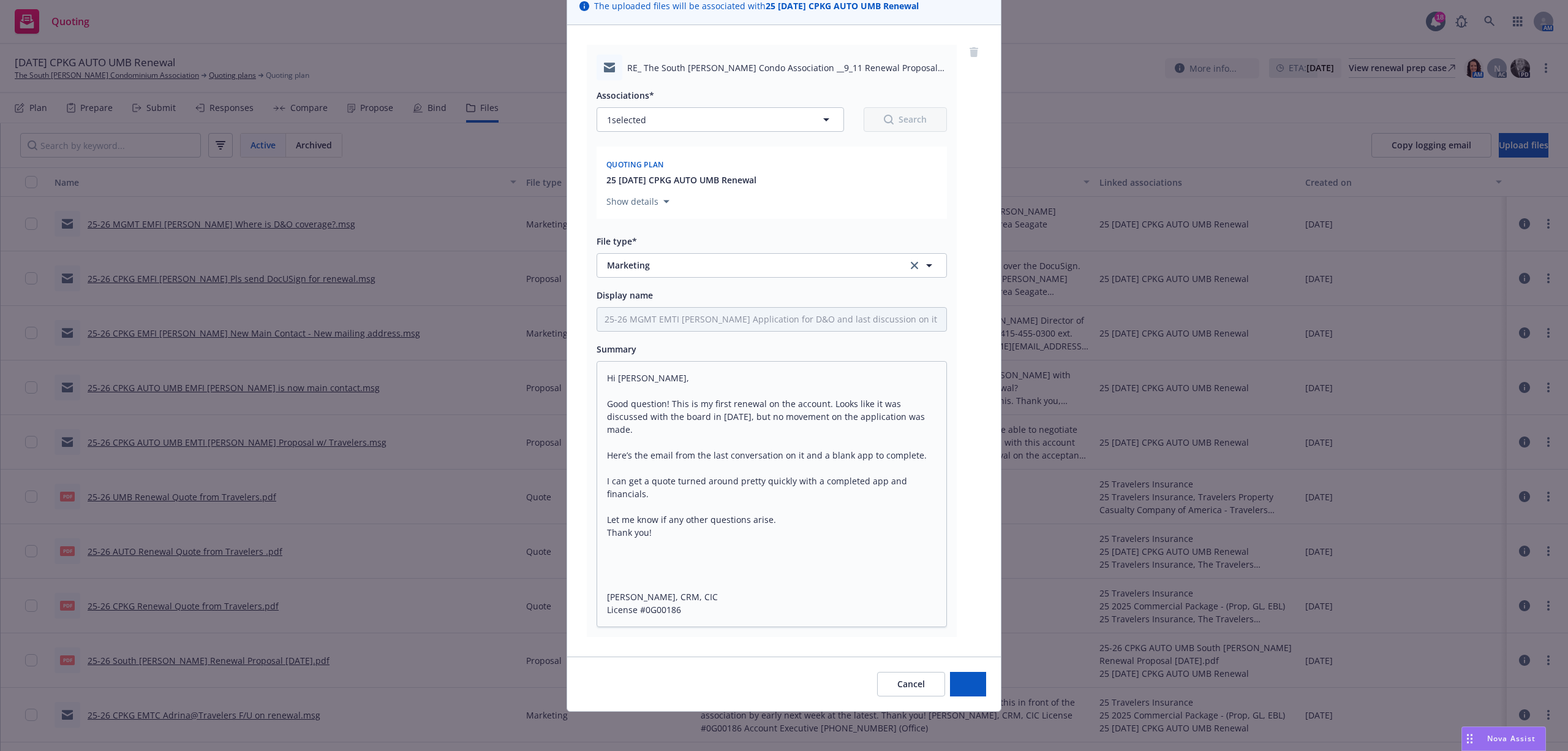
scroll to position [99, 0]
